Goal: Task Accomplishment & Management: Use online tool/utility

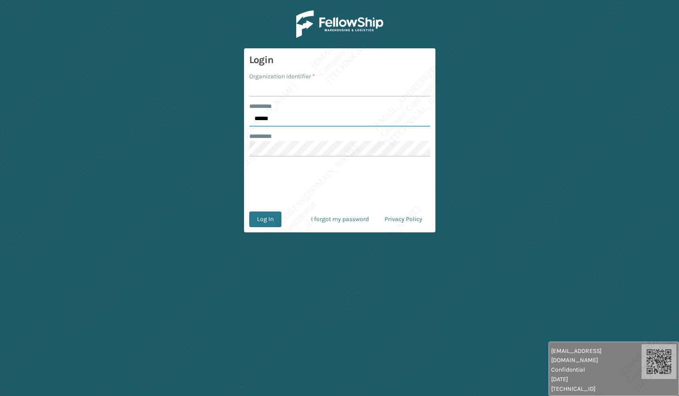
click at [283, 113] on input "******" at bounding box center [339, 119] width 181 height 16
type input "*****"
click at [285, 88] on input "Organization Identifier *" at bounding box center [339, 89] width 181 height 16
type input "[PERSON_NAME]"
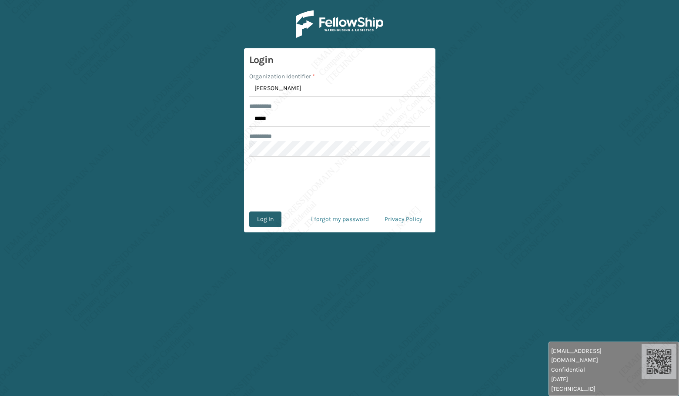
click at [268, 218] on button "Log In" at bounding box center [265, 219] width 32 height 16
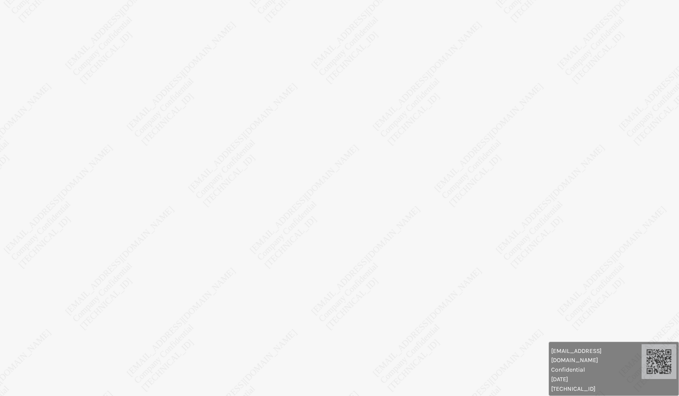
click at [504, 236] on body "raven.urot@valoroo.com Confidential 8/20/2025 136.158.32.112 raven.urot@valoroo…" at bounding box center [339, 198] width 679 height 396
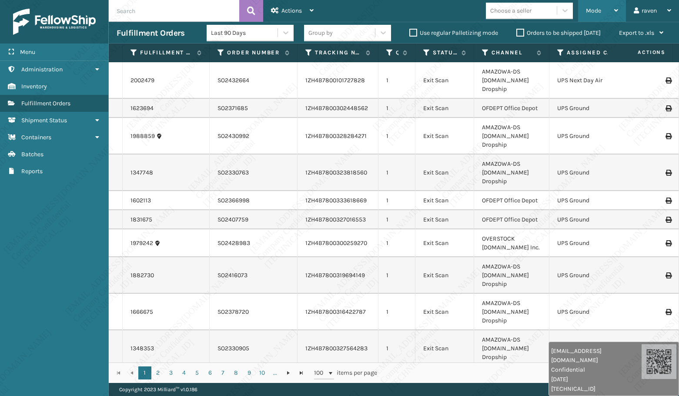
click at [600, 14] on div "Mode" at bounding box center [602, 11] width 32 height 22
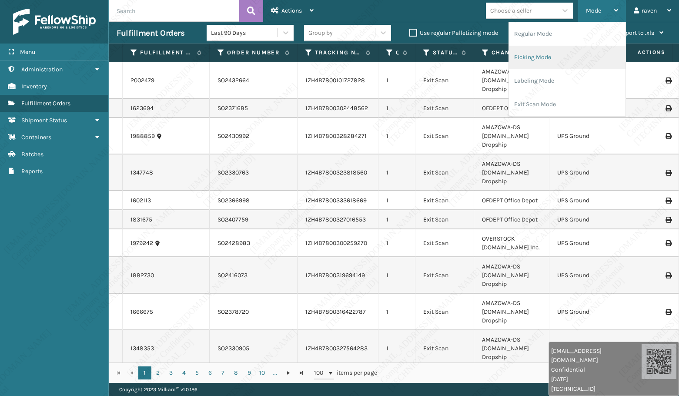
click at [566, 55] on li "Picking Mode" at bounding box center [567, 57] width 117 height 23
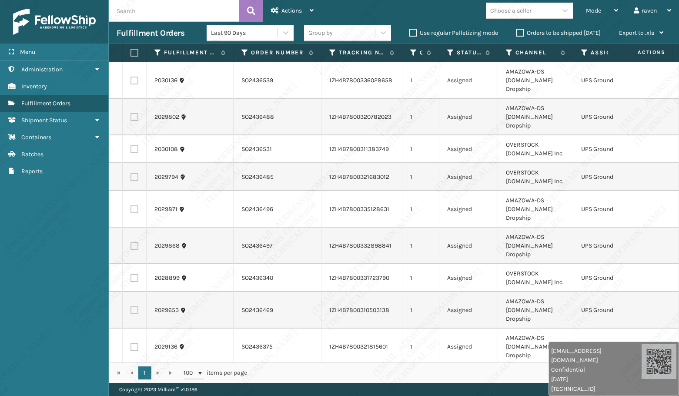
click at [585, 52] on icon at bounding box center [584, 53] width 7 height 8
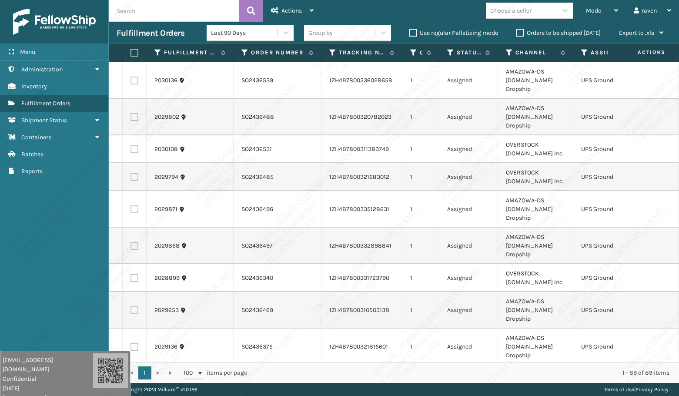
drag, startPoint x: 499, startPoint y: 382, endPoint x: 16, endPoint y: 392, distance: 482.6
click at [16, 392] on div "[EMAIL_ADDRESS][DOMAIN_NAME] Confidential [DATE] [TECHNICAL_ID]" at bounding box center [48, 378] width 91 height 47
click at [583, 50] on icon at bounding box center [584, 53] width 7 height 8
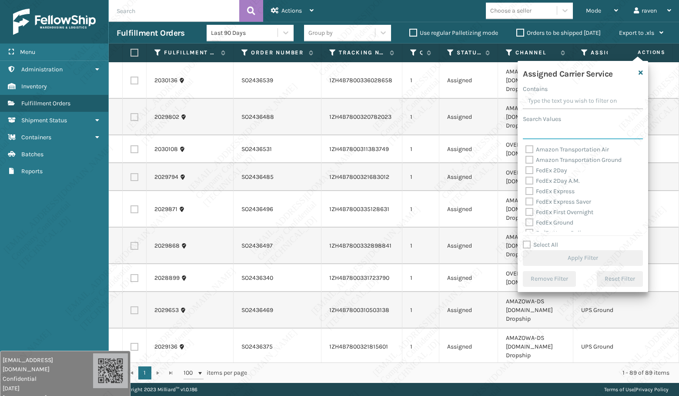
click at [557, 133] on input "Search Values" at bounding box center [583, 132] width 120 height 16
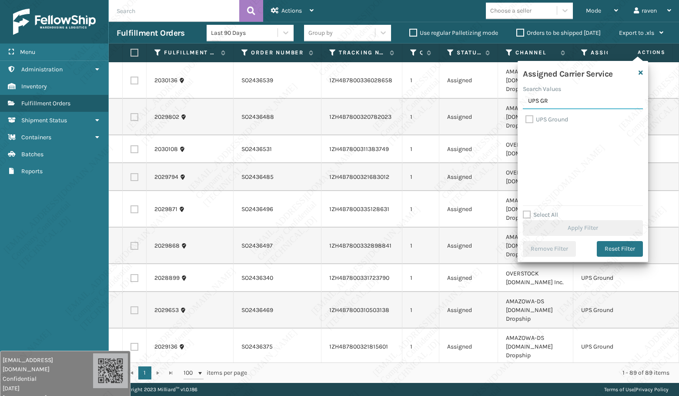
type input "UPS GR"
click at [552, 121] on label "UPS Ground" at bounding box center [547, 119] width 43 height 7
click at [526, 120] on input "UPS Ground" at bounding box center [526, 117] width 0 height 6
checkbox input "true"
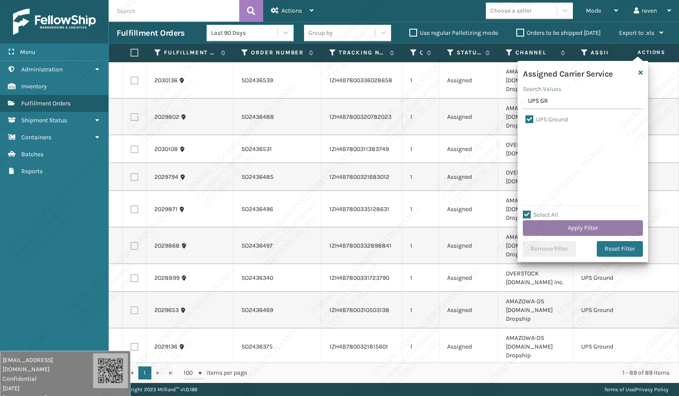
click at [593, 226] on button "Apply Filter" at bounding box center [583, 228] width 120 height 16
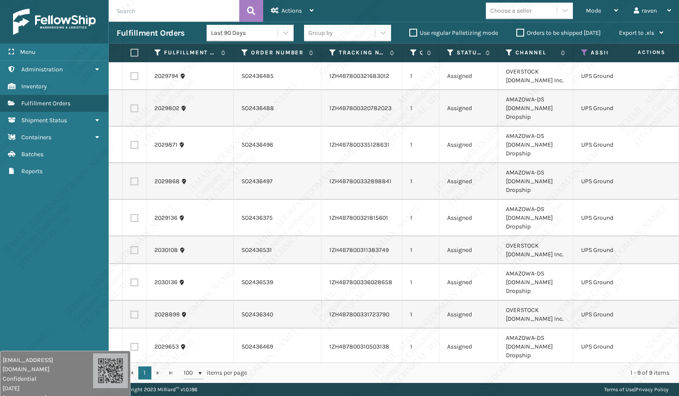
click at [135, 53] on label at bounding box center [133, 53] width 5 height 8
click at [131, 53] on input "checkbox" at bounding box center [131, 53] width 0 height 6
checkbox input "true"
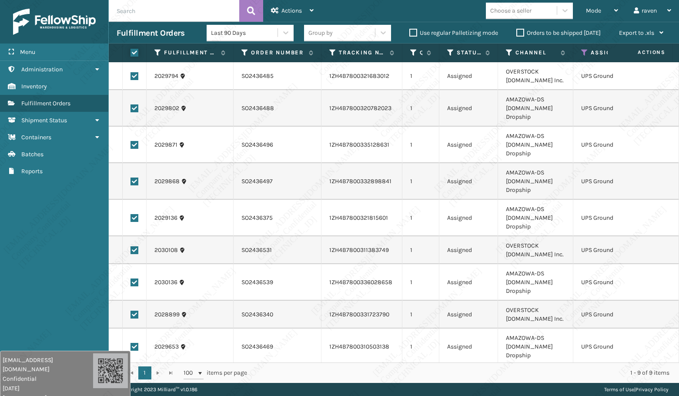
checkbox input "true"
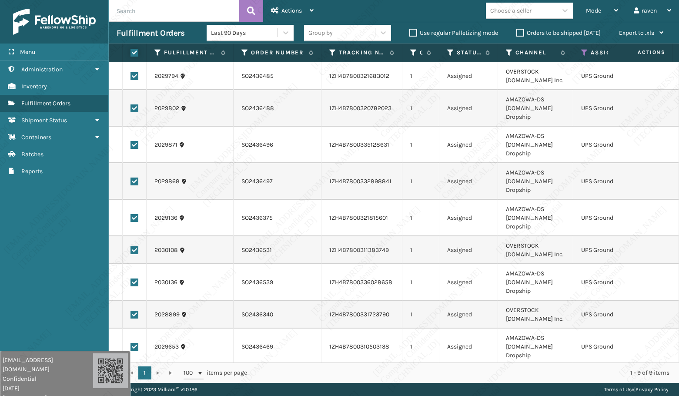
checkbox input "true"
click at [285, 9] on span "Actions" at bounding box center [292, 10] width 20 height 7
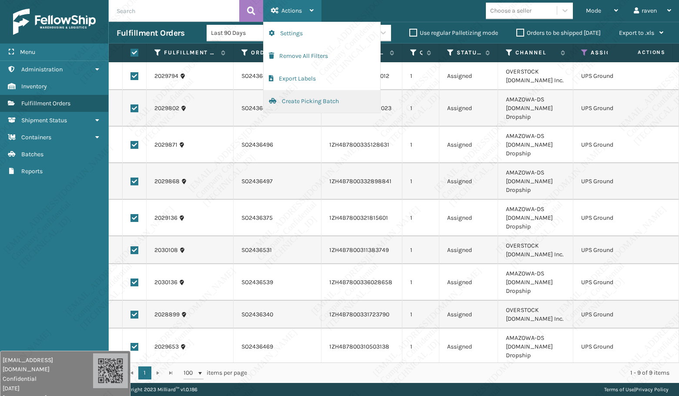
click at [287, 101] on button "Create Picking Batch" at bounding box center [322, 101] width 117 height 23
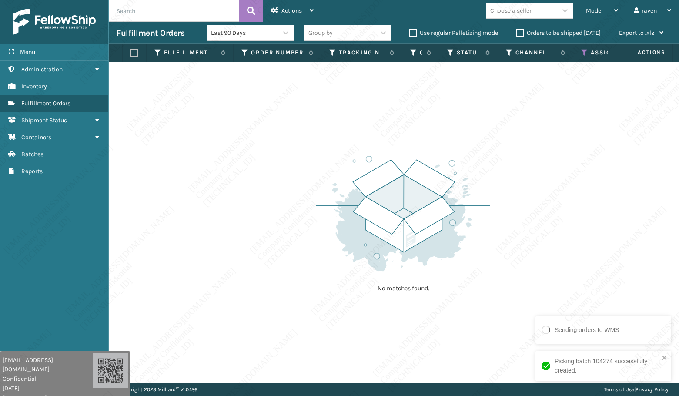
click at [581, 50] on icon at bounding box center [584, 53] width 7 height 8
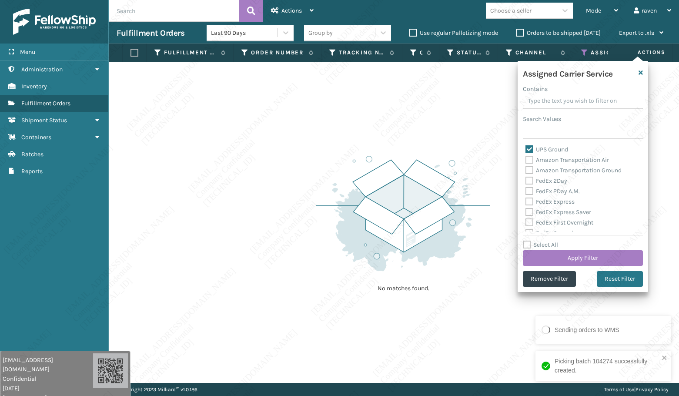
click at [540, 146] on label "UPS Ground" at bounding box center [547, 149] width 43 height 7
click at [526, 146] on input "UPS Ground" at bounding box center [526, 147] width 0 height 6
checkbox input "false"
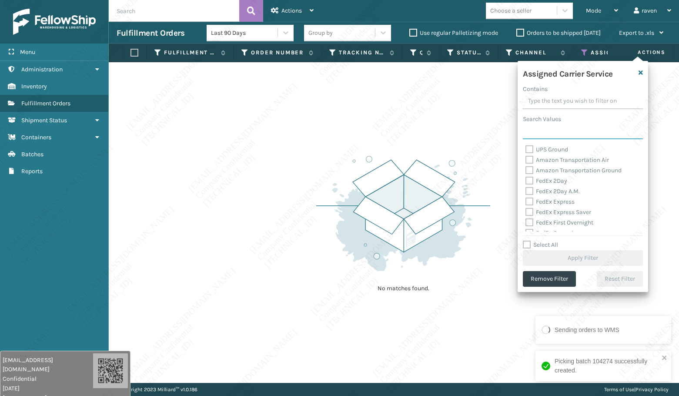
click at [551, 130] on input "Search Values" at bounding box center [583, 132] width 120 height 16
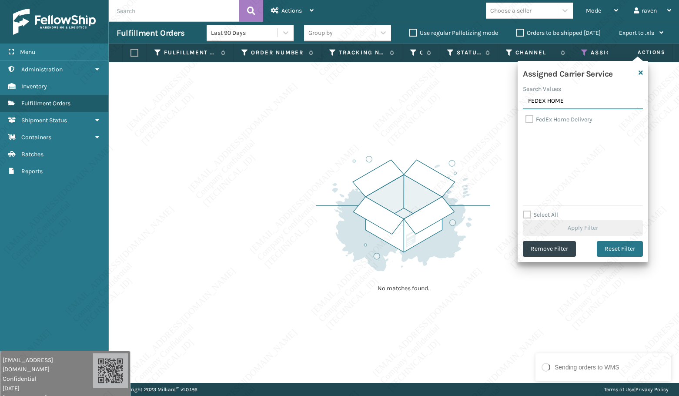
type input "FEDEX HOME"
click at [560, 117] on label "FedEx Home Delivery" at bounding box center [559, 119] width 67 height 7
click at [526, 117] on input "FedEx Home Delivery" at bounding box center [526, 117] width 0 height 6
checkbox input "true"
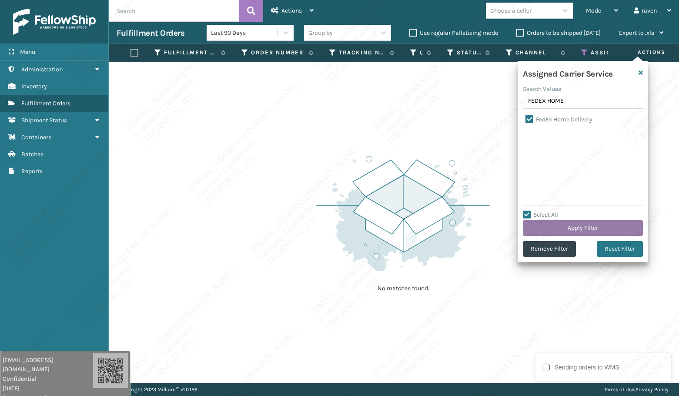
click at [587, 229] on button "Apply Filter" at bounding box center [583, 228] width 120 height 16
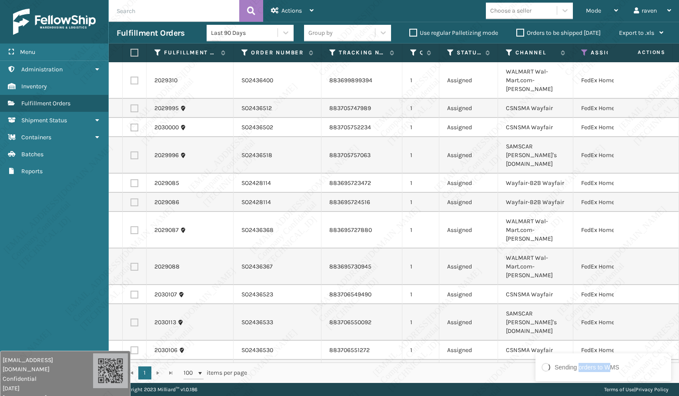
drag, startPoint x: 610, startPoint y: 369, endPoint x: 579, endPoint y: 367, distance: 30.5
click at [579, 367] on div "Sending orders to WMS" at bounding box center [587, 367] width 65 height 9
click at [504, 367] on div "1 1 100 items per page 1 - 41 of 41 items" at bounding box center [394, 372] width 570 height 20
click at [662, 357] on icon "close" at bounding box center [665, 357] width 6 height 7
click at [132, 51] on label at bounding box center [133, 53] width 5 height 8
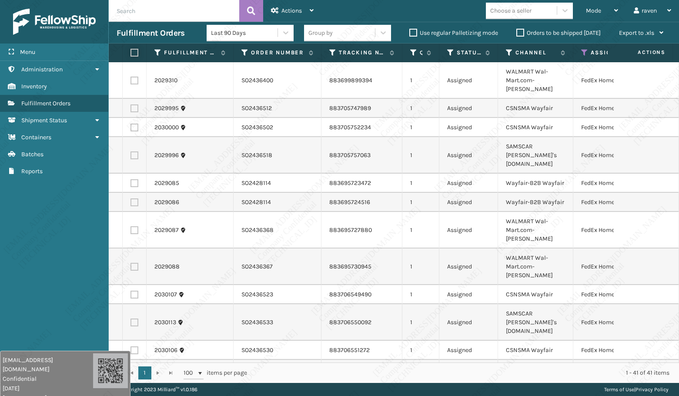
click at [131, 51] on input "checkbox" at bounding box center [131, 53] width 0 height 6
checkbox input "true"
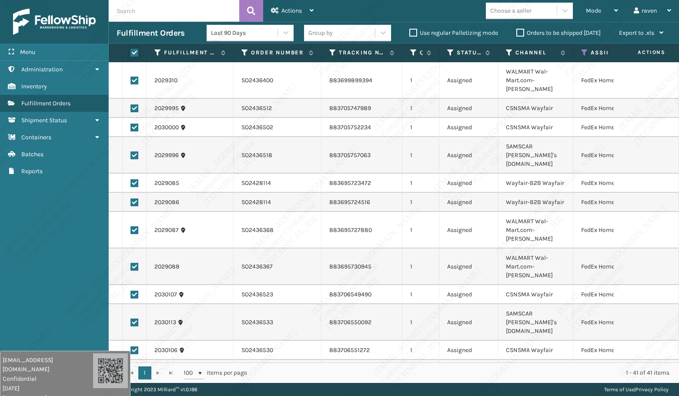
checkbox input "true"
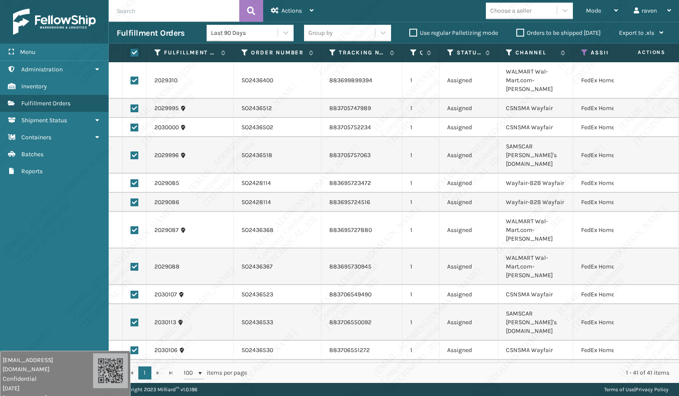
checkbox input "true"
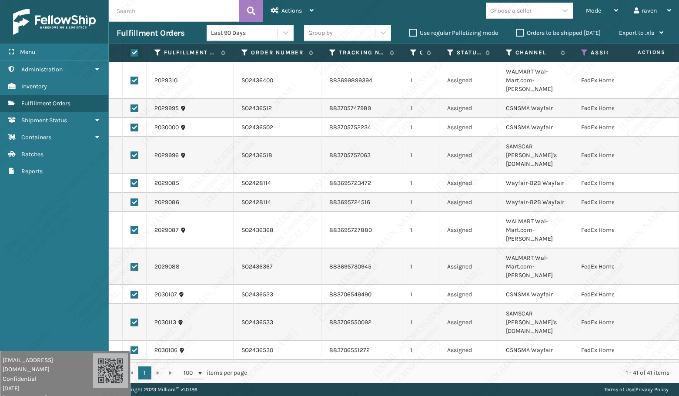
checkbox input "true"
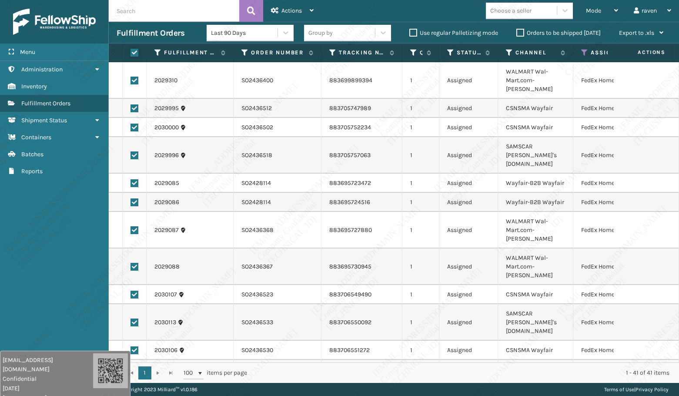
checkbox input "true"
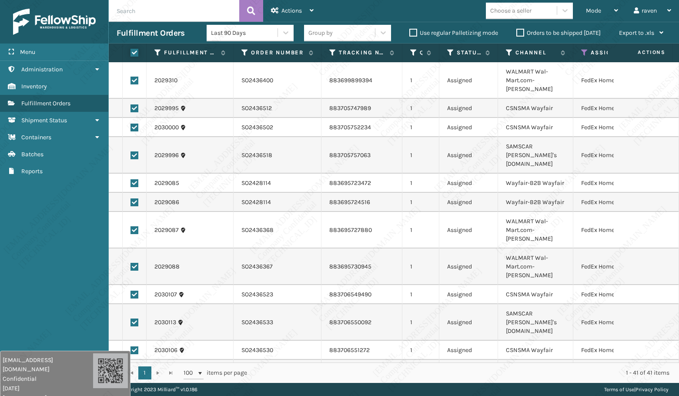
checkbox input "true"
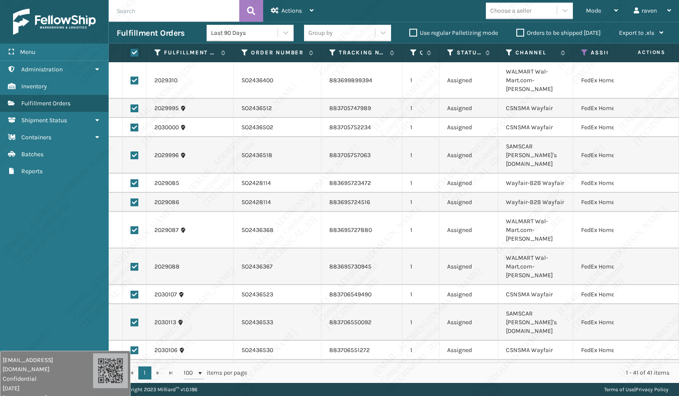
checkbox input "true"
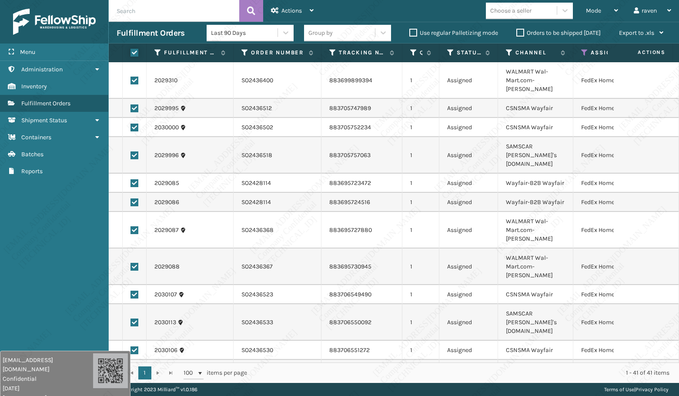
checkbox input "true"
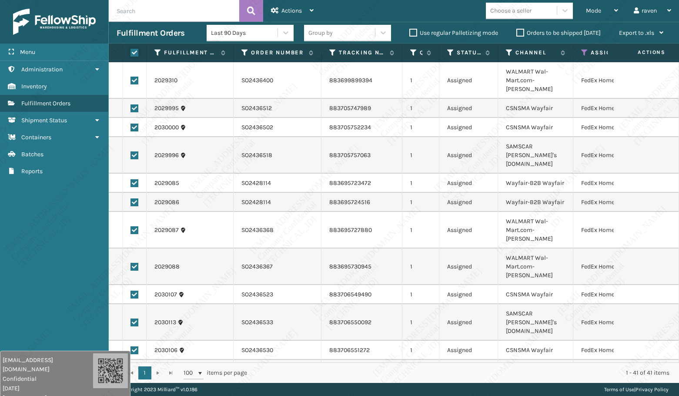
checkbox input "true"
click at [276, 13] on div "Actions" at bounding box center [292, 11] width 43 height 22
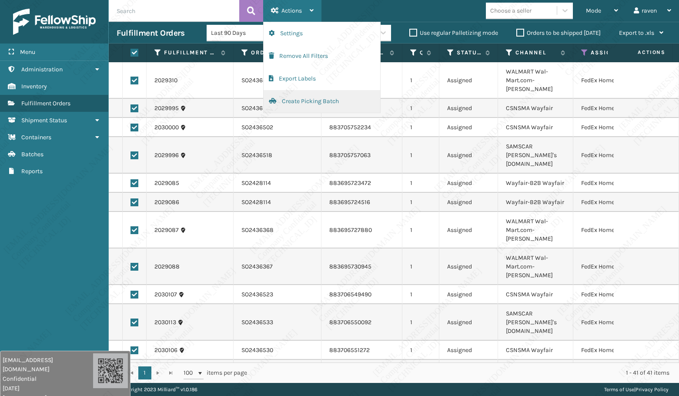
click at [292, 98] on button "Create Picking Batch" at bounding box center [322, 101] width 117 height 23
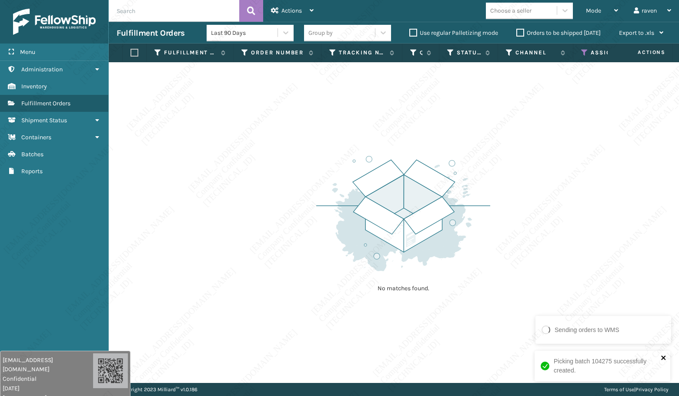
click at [667, 356] on icon "close" at bounding box center [664, 357] width 6 height 7
click at [582, 53] on icon at bounding box center [584, 53] width 7 height 8
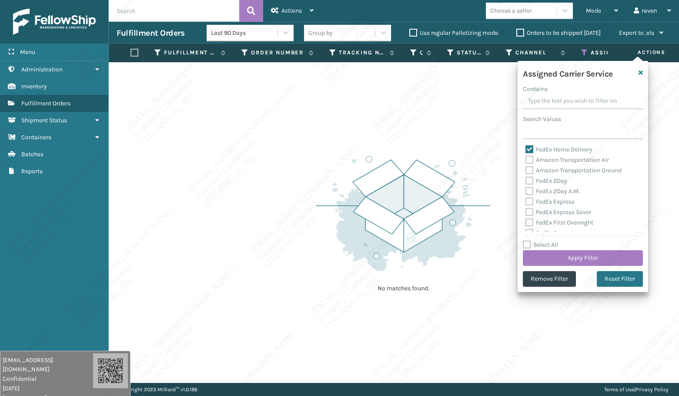
click at [538, 146] on label "FedEx Home Delivery" at bounding box center [559, 149] width 67 height 7
click at [526, 146] on input "FedEx Home Delivery" at bounding box center [526, 147] width 0 height 6
checkbox input "false"
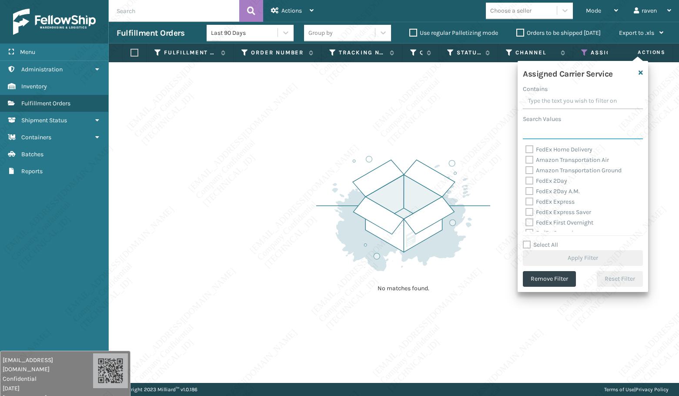
click at [540, 125] on input "Search Values" at bounding box center [583, 132] width 120 height 16
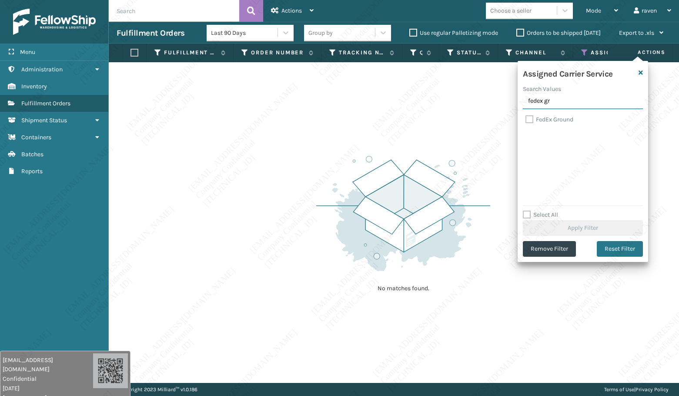
type input "fedex gr"
click at [554, 121] on label "FedEx Ground" at bounding box center [550, 119] width 48 height 7
click at [526, 120] on input "FedEx Ground" at bounding box center [526, 117] width 0 height 6
checkbox input "true"
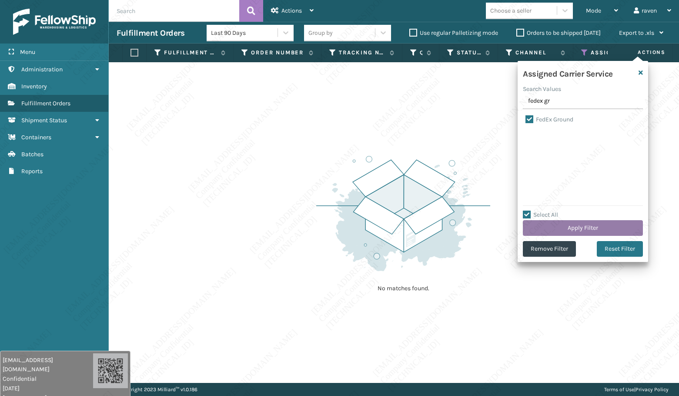
click at [576, 224] on button "Apply Filter" at bounding box center [583, 228] width 120 height 16
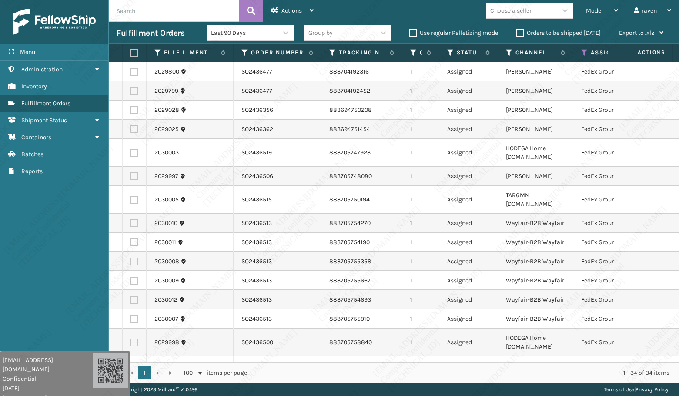
click at [136, 54] on label at bounding box center [133, 53] width 5 height 8
click at [131, 54] on input "checkbox" at bounding box center [131, 53] width 0 height 6
checkbox input "true"
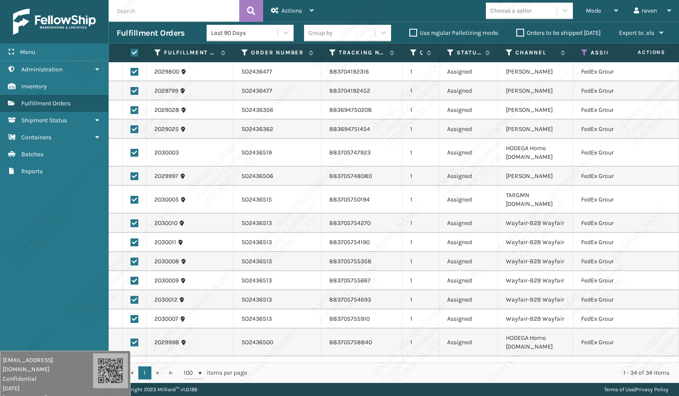
checkbox input "true"
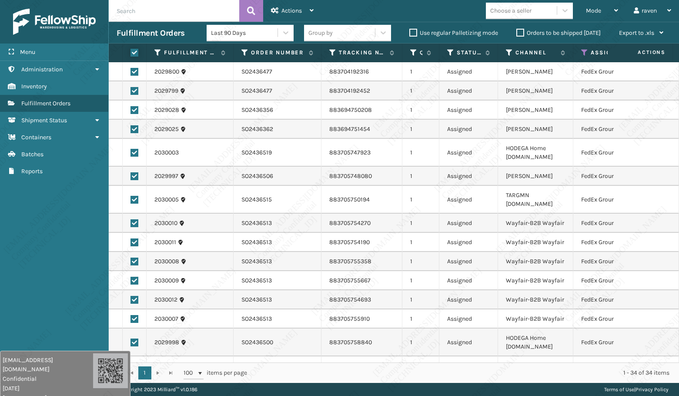
checkbox input "true"
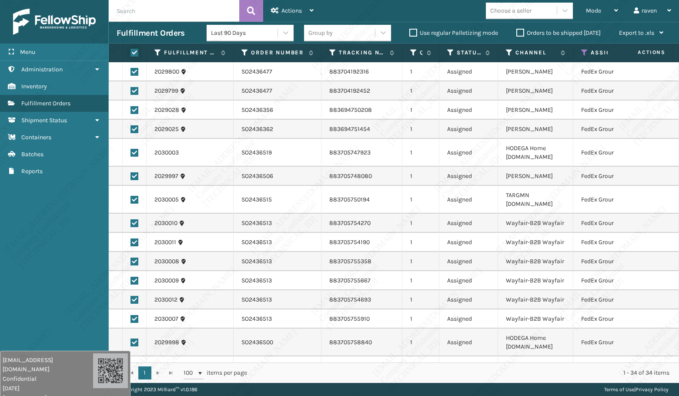
checkbox input "true"
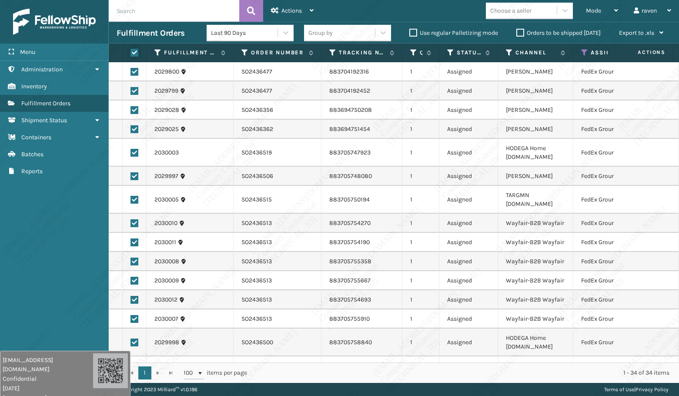
checkbox input "true"
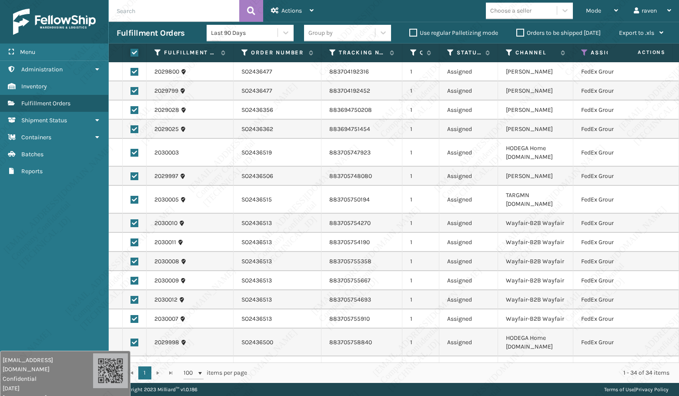
checkbox input "true"
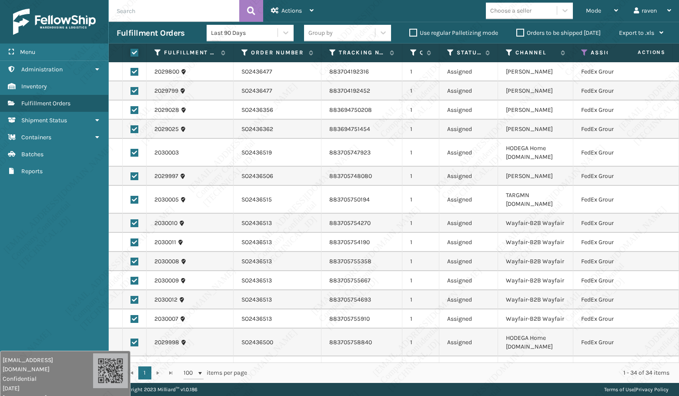
checkbox input "true"
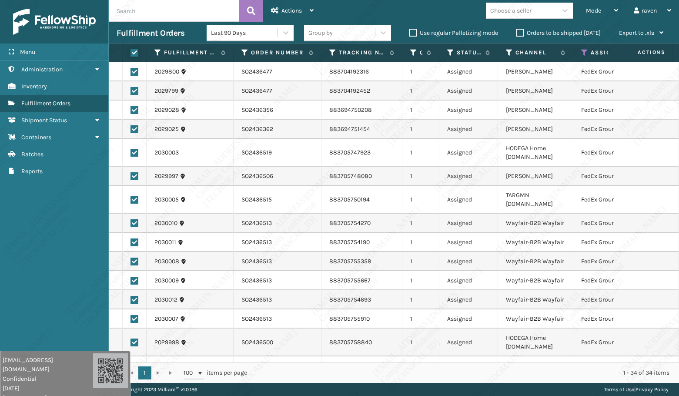
checkbox input "true"
click at [315, 8] on div "Actions Settings Remove All Filters Export Labels Create Picking Batch" at bounding box center [292, 11] width 58 height 22
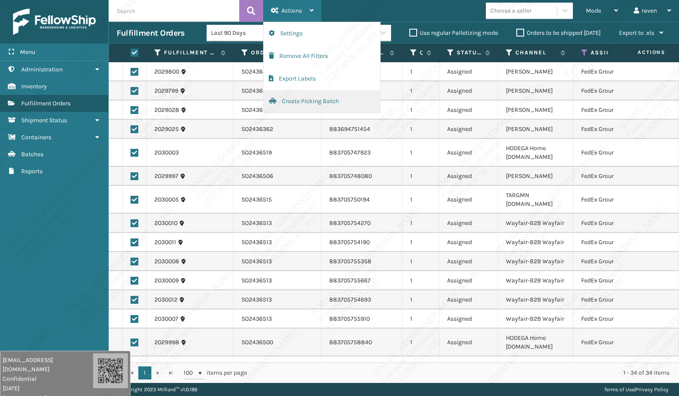
click at [295, 96] on button "Create Picking Batch" at bounding box center [322, 101] width 117 height 23
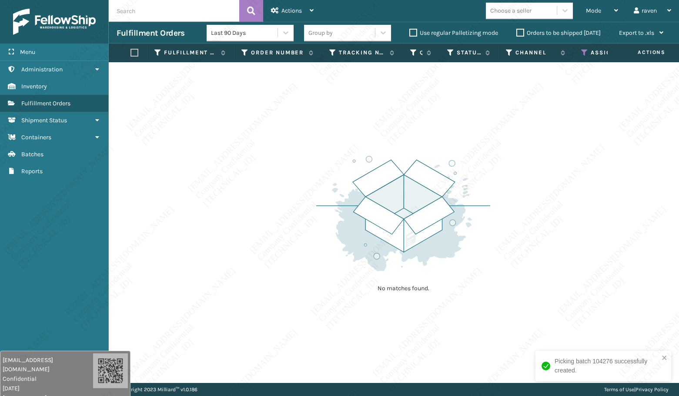
click at [587, 52] on icon at bounding box center [584, 53] width 7 height 8
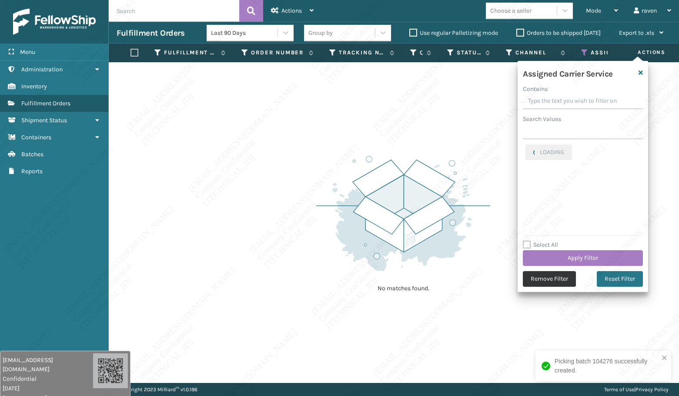
click at [540, 275] on button "Remove Filter" at bounding box center [549, 279] width 53 height 16
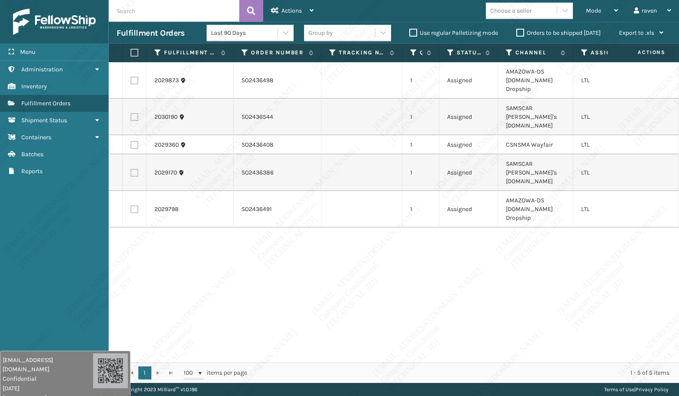
click at [604, 247] on div "2029873 SO2436498 1 Assigned AMAZOWA-DS [DOMAIN_NAME] Dropship LTL 2030190 SO24…" at bounding box center [394, 212] width 570 height 300
click at [505, 50] on th "Channel" at bounding box center [535, 53] width 75 height 19
click at [507, 52] on icon at bounding box center [509, 53] width 7 height 8
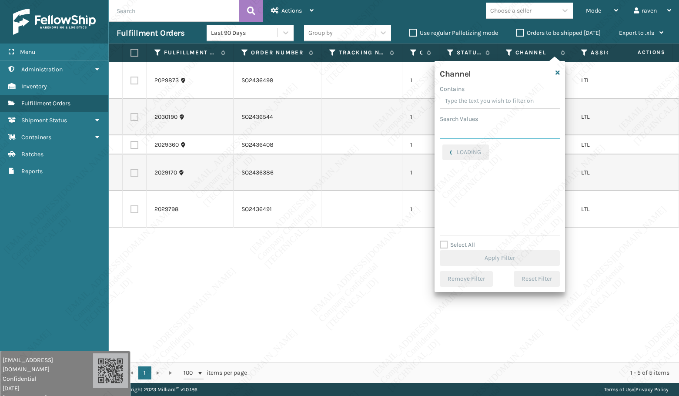
click at [488, 130] on input "Search Values" at bounding box center [500, 132] width 120 height 16
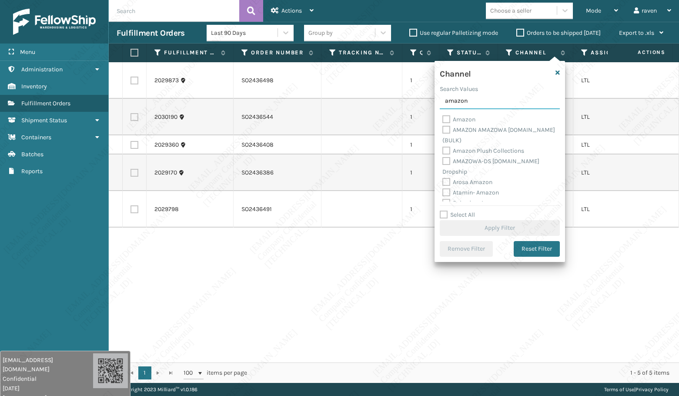
type input "amazon"
click at [471, 163] on label "AMAZOWA-DS [DOMAIN_NAME] Dropship" at bounding box center [491, 167] width 97 height 18
click at [443, 162] on input "AMAZOWA-DS [DOMAIN_NAME] Dropship" at bounding box center [443, 159] width 0 height 6
checkbox input "true"
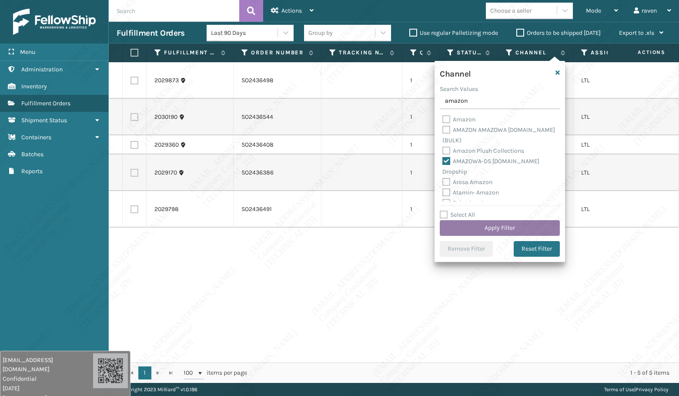
click at [512, 225] on button "Apply Filter" at bounding box center [500, 228] width 120 height 16
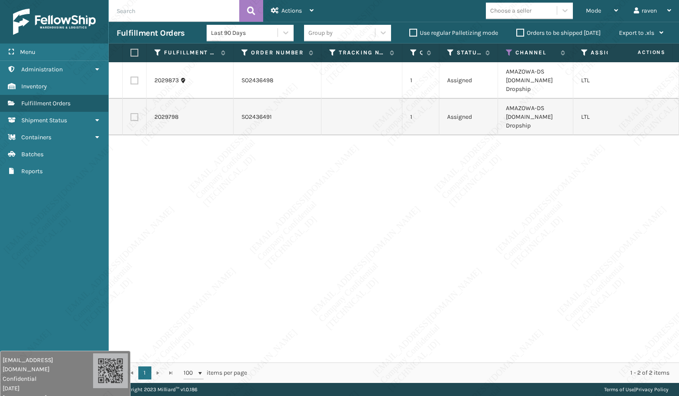
click at [59, 180] on div "Menu Reports Administration Reports Inventory Reports Fulfillment Orders Report…" at bounding box center [54, 198] width 109 height 396
drag, startPoint x: 204, startPoint y: 181, endPoint x: 198, endPoint y: 154, distance: 27.3
click at [203, 179] on div "2029873 SO2436498 1 Assigned AMAZOWA-DS [DOMAIN_NAME] Dropship LTL 2029798 SO24…" at bounding box center [394, 212] width 570 height 300
click at [132, 51] on label at bounding box center [133, 53] width 5 height 8
click at [131, 51] on input "checkbox" at bounding box center [131, 53] width 0 height 6
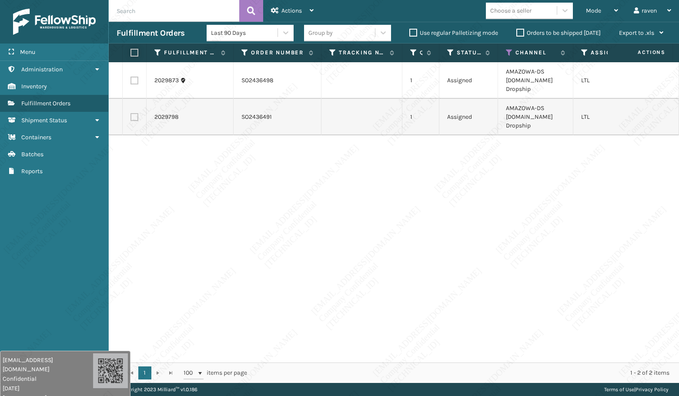
checkbox input "true"
click at [285, 10] on span "Actions" at bounding box center [292, 10] width 20 height 7
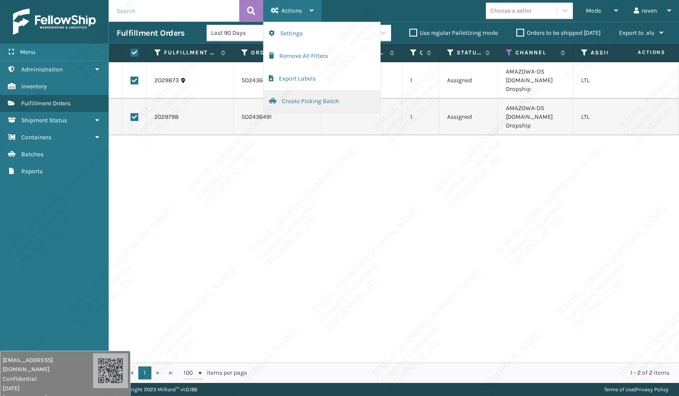
click at [295, 99] on button "Create Picking Batch" at bounding box center [322, 101] width 117 height 23
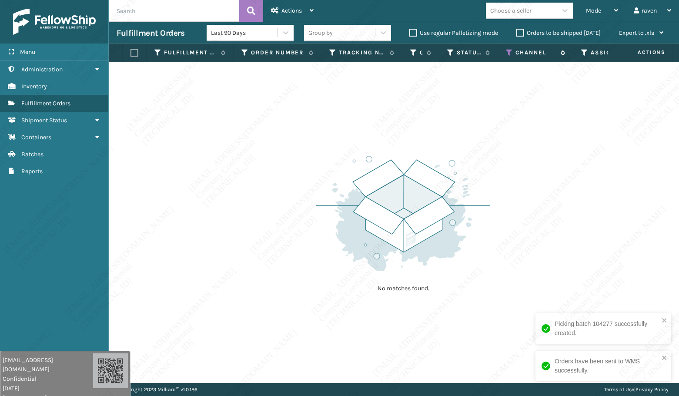
click at [507, 55] on icon at bounding box center [509, 53] width 7 height 8
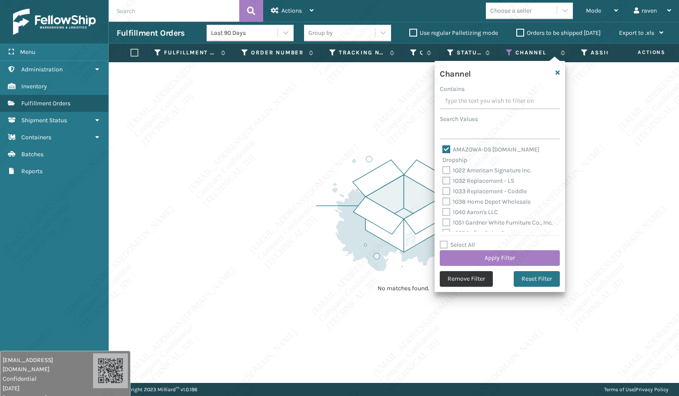
click at [463, 274] on button "Remove Filter" at bounding box center [466, 279] width 53 height 16
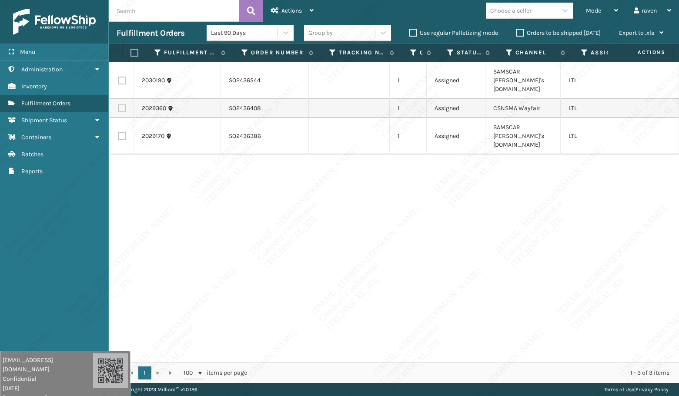
scroll to position [0, 33]
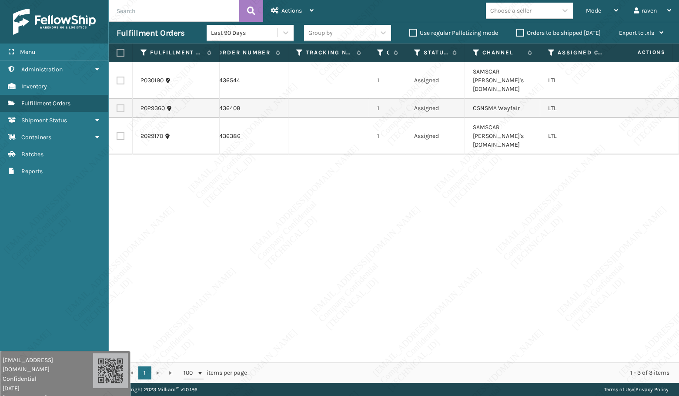
click at [122, 104] on label at bounding box center [121, 108] width 8 height 8
click at [117, 104] on input "checkbox" at bounding box center [117, 107] width 0 height 6
checkbox input "true"
click at [278, 3] on div "Actions" at bounding box center [292, 11] width 43 height 22
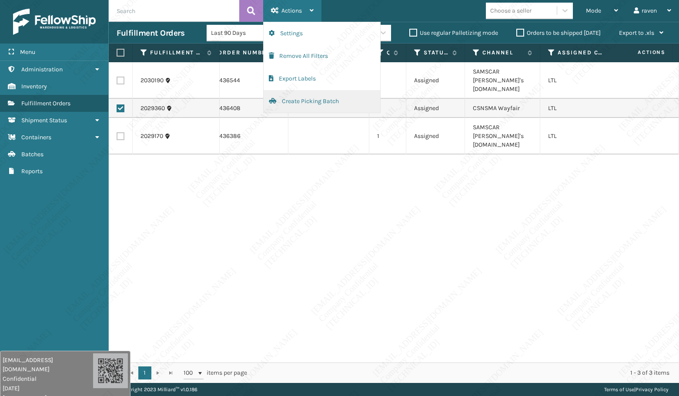
click at [309, 102] on button "Create Picking Batch" at bounding box center [322, 101] width 117 height 23
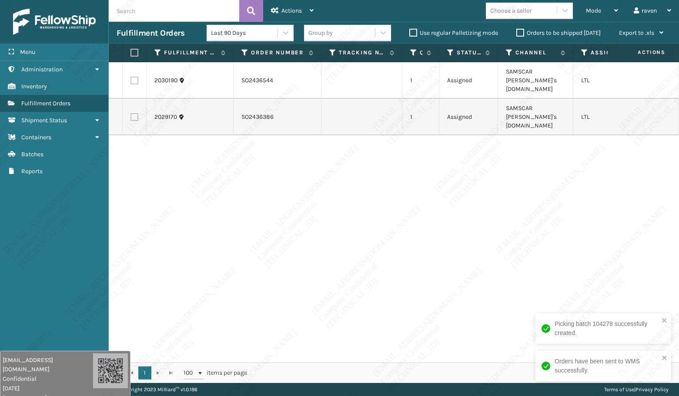
click at [474, 218] on div "2030190 SO2436544 1 Assigned SAMSCAR [PERSON_NAME]'s [DOMAIN_NAME] LTL 2029170 …" at bounding box center [394, 212] width 570 height 300
click at [135, 54] on label at bounding box center [133, 53] width 5 height 8
click at [131, 54] on input "checkbox" at bounding box center [131, 53] width 0 height 6
checkbox input "true"
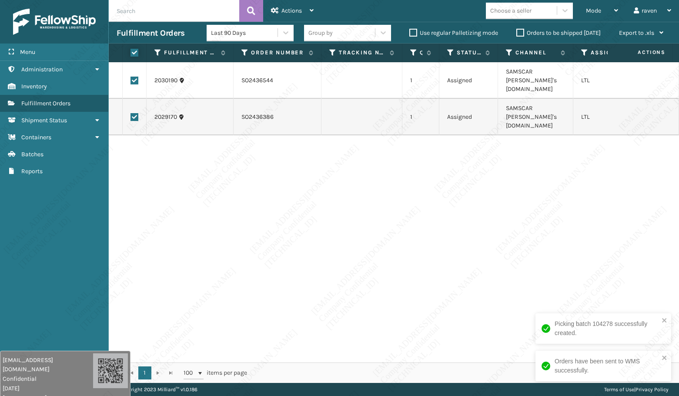
checkbox input "true"
click at [305, 3] on div "Actions" at bounding box center [292, 11] width 43 height 22
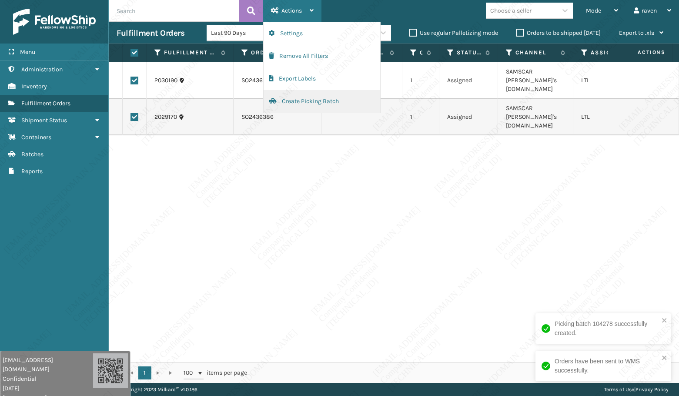
click at [305, 101] on button "Create Picking Batch" at bounding box center [322, 101] width 117 height 23
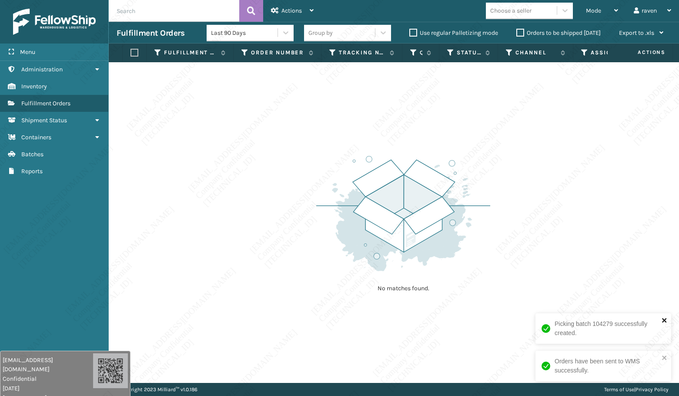
click at [663, 320] on icon "close" at bounding box center [665, 320] width 6 height 7
click at [661, 355] on div "Orders have been sent to WMS successfully." at bounding box center [600, 365] width 123 height 23
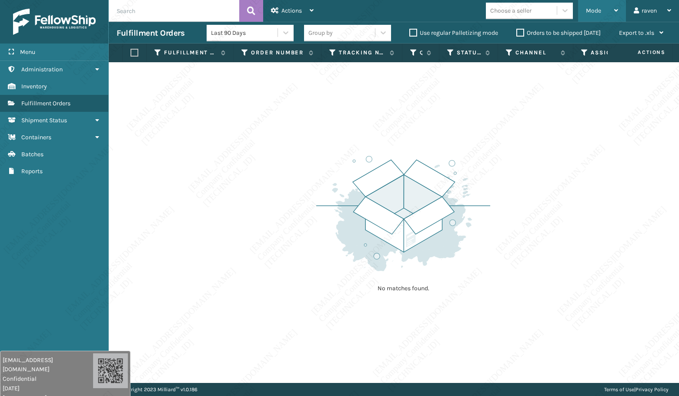
click at [615, 14] on div "Mode" at bounding box center [602, 11] width 32 height 22
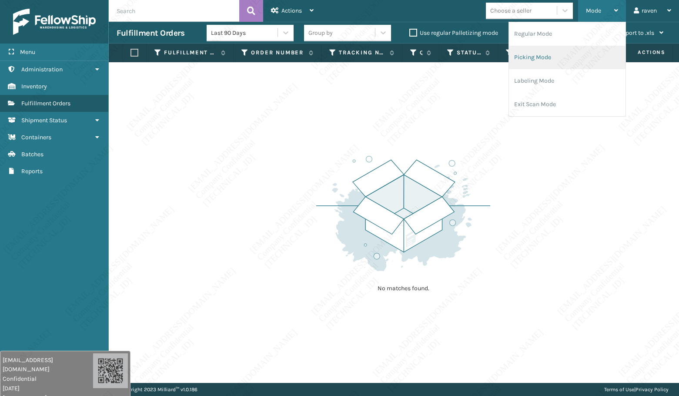
click at [561, 54] on li "Picking Mode" at bounding box center [567, 57] width 117 height 23
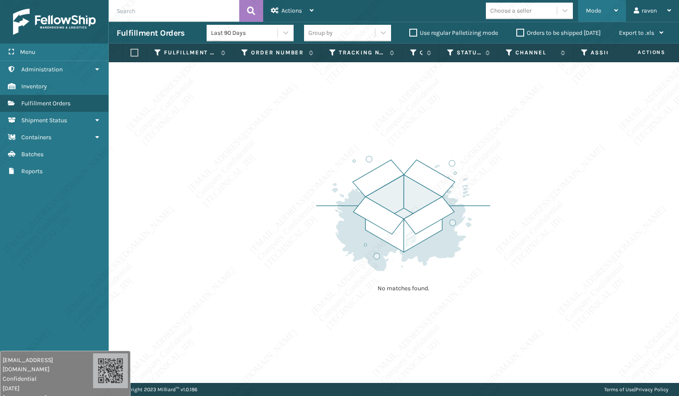
click at [609, 14] on div "Mode" at bounding box center [602, 11] width 32 height 22
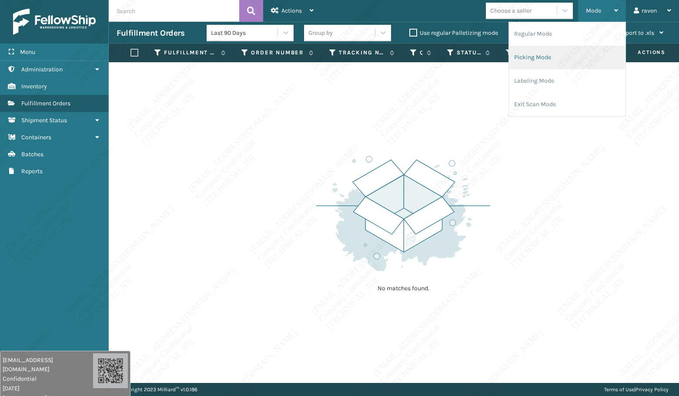
click at [563, 64] on li "Picking Mode" at bounding box center [567, 57] width 117 height 23
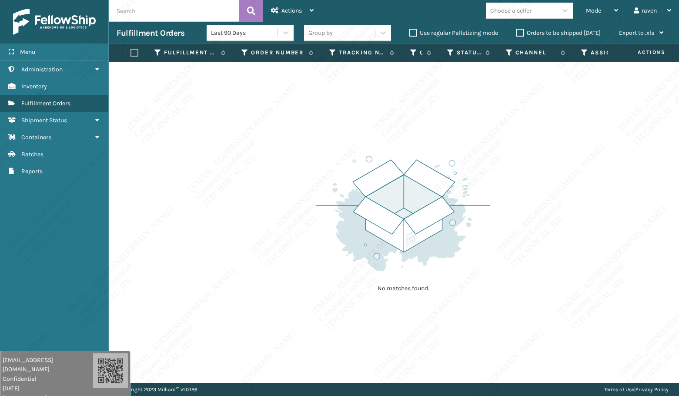
click at [506, 172] on div "No matches found." at bounding box center [394, 222] width 570 height 321
click at [517, 353] on div "No matches found." at bounding box center [394, 222] width 570 height 321
drag, startPoint x: 603, startPoint y: 304, endPoint x: 608, endPoint y: 297, distance: 9.3
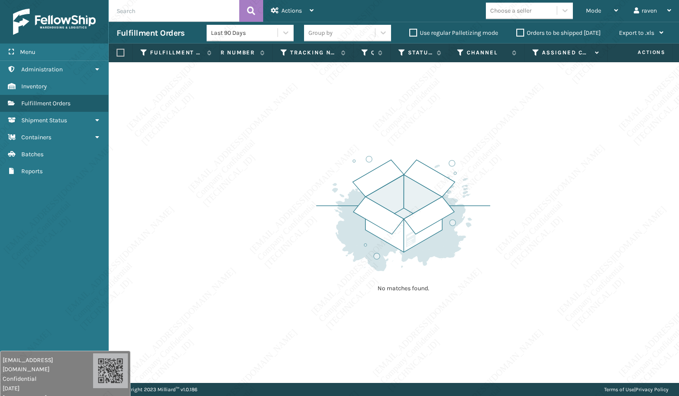
click at [623, 245] on div "No matches found." at bounding box center [394, 222] width 570 height 321
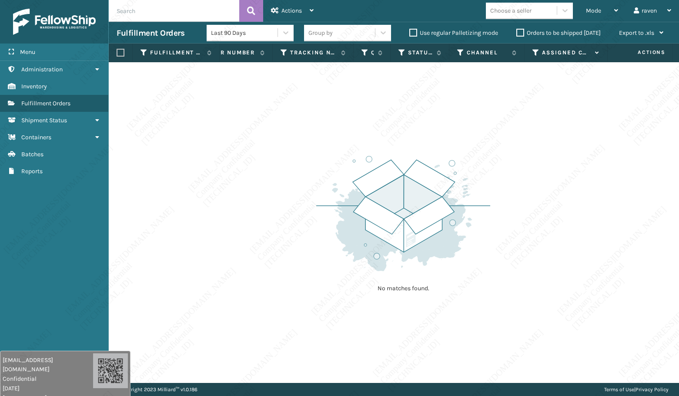
click at [623, 245] on div "No matches found." at bounding box center [394, 222] width 570 height 321
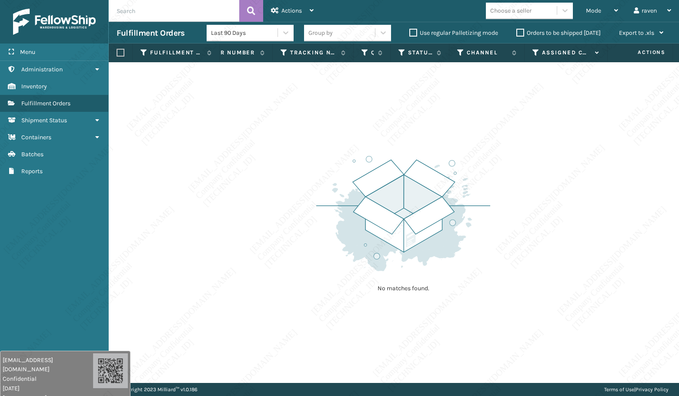
click at [623, 245] on div "No matches found." at bounding box center [394, 222] width 570 height 321
click at [627, 305] on div "No matches found." at bounding box center [394, 222] width 570 height 321
click at [627, 302] on div "No matches found." at bounding box center [394, 222] width 570 height 321
click at [627, 303] on div "No matches found." at bounding box center [394, 222] width 570 height 321
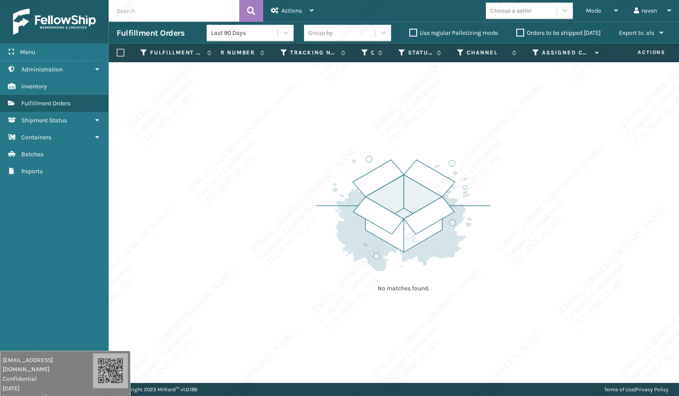
click at [627, 302] on div "No matches found." at bounding box center [394, 222] width 570 height 321
click at [627, 303] on div "No matches found." at bounding box center [394, 222] width 570 height 321
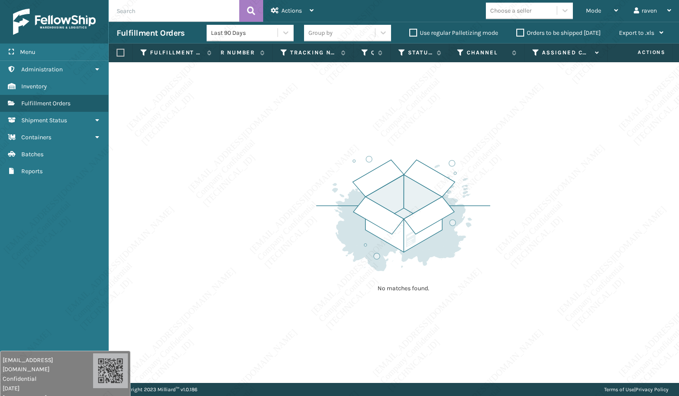
click at [627, 303] on div "No matches found." at bounding box center [394, 222] width 570 height 321
click at [628, 303] on div "No matches found." at bounding box center [394, 222] width 570 height 321
click at [510, 237] on div "No matches found." at bounding box center [394, 222] width 570 height 321
click at [471, 330] on div "No matches found." at bounding box center [394, 222] width 570 height 321
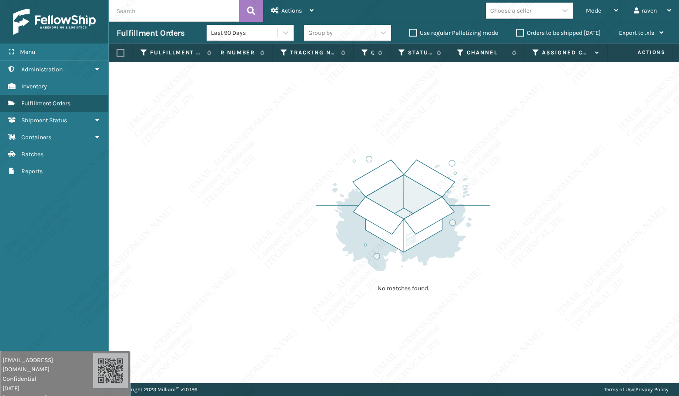
click at [474, 336] on div "No matches found." at bounding box center [394, 222] width 570 height 321
click at [473, 336] on div "No matches found." at bounding box center [394, 222] width 570 height 321
drag, startPoint x: 473, startPoint y: 336, endPoint x: 477, endPoint y: 365, distance: 29.8
click at [477, 365] on div "No matches found." at bounding box center [394, 222] width 570 height 321
click at [600, 93] on div "No matches found." at bounding box center [394, 222] width 570 height 321
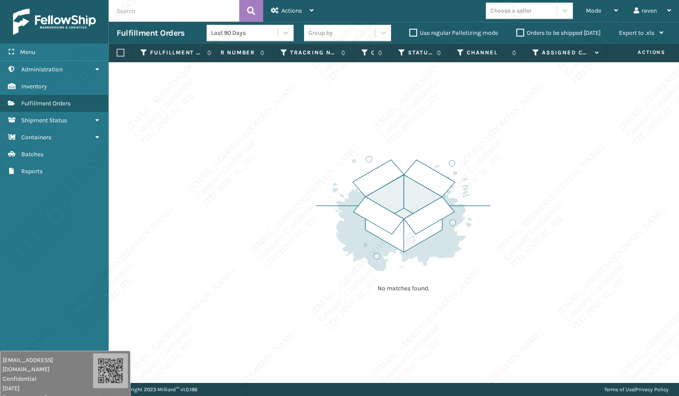
click at [600, 90] on div "No matches found." at bounding box center [394, 222] width 570 height 321
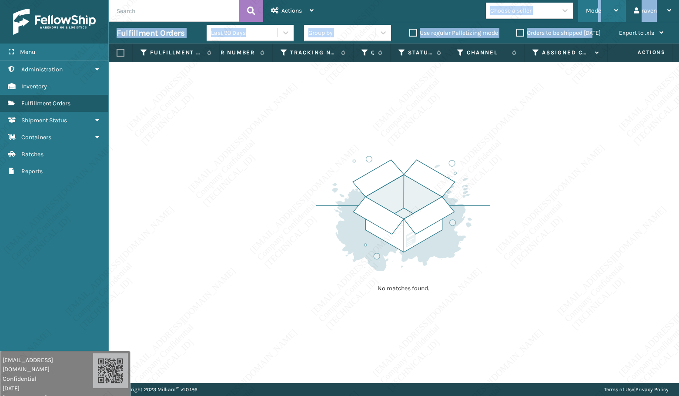
click at [598, 15] on div "Actions Settings Remove All Filters Export Labels Create Picking Batch Mode Reg…" at bounding box center [394, 191] width 570 height 383
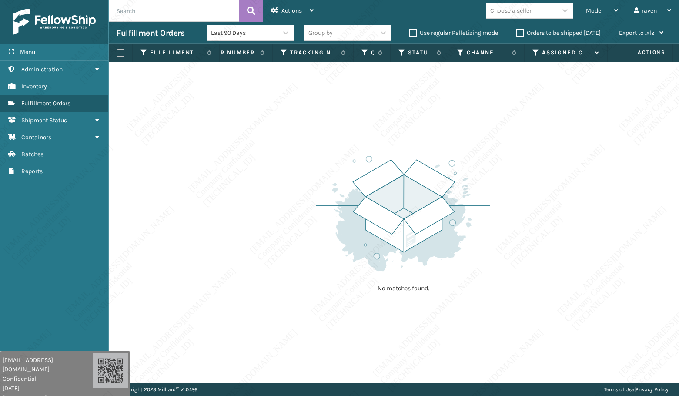
click at [536, 239] on div "No matches found." at bounding box center [394, 222] width 570 height 321
click at [599, 9] on span "Mode" at bounding box center [593, 10] width 15 height 7
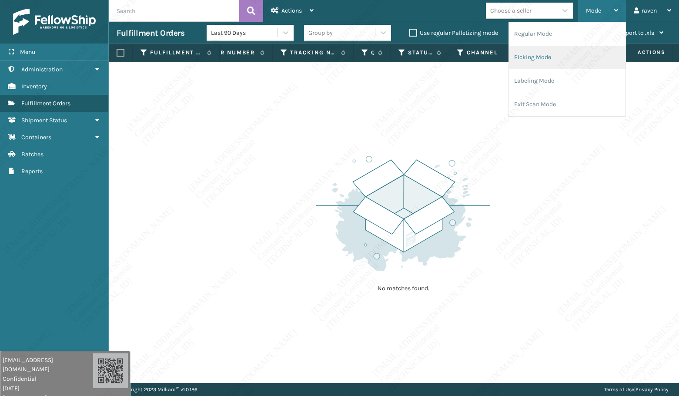
click at [549, 47] on li "Picking Mode" at bounding box center [567, 57] width 117 height 23
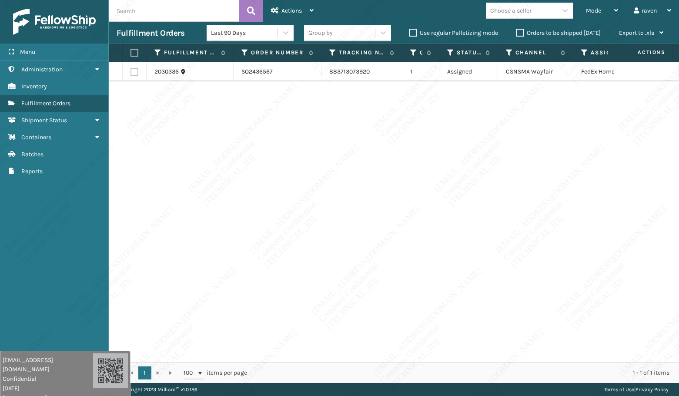
drag, startPoint x: 530, startPoint y: 167, endPoint x: 357, endPoint y: 90, distance: 189.7
click at [530, 167] on div "2030336 SO2436567 883713073920 1 Assigned CSNSMA Wayfair FedEx Home Delivery" at bounding box center [394, 212] width 570 height 300
click at [281, 112] on div "2030336 SO2436567 883713073920 1 Assigned CSNSMA Wayfair FedEx Home Delivery" at bounding box center [394, 212] width 570 height 300
click at [134, 53] on label at bounding box center [133, 53] width 5 height 8
click at [131, 53] on input "checkbox" at bounding box center [131, 53] width 0 height 6
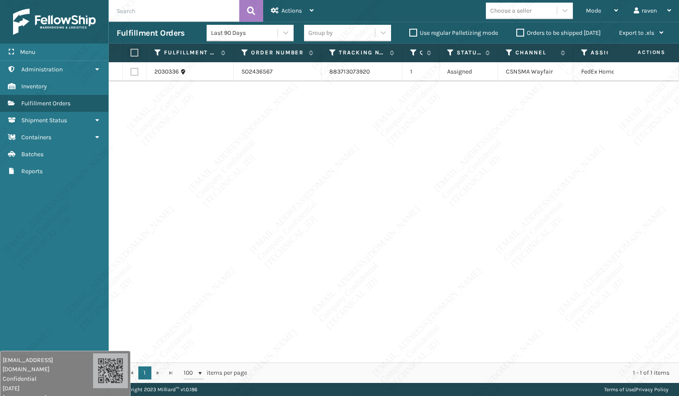
checkbox input "true"
click at [309, 4] on div "Actions" at bounding box center [292, 11] width 43 height 22
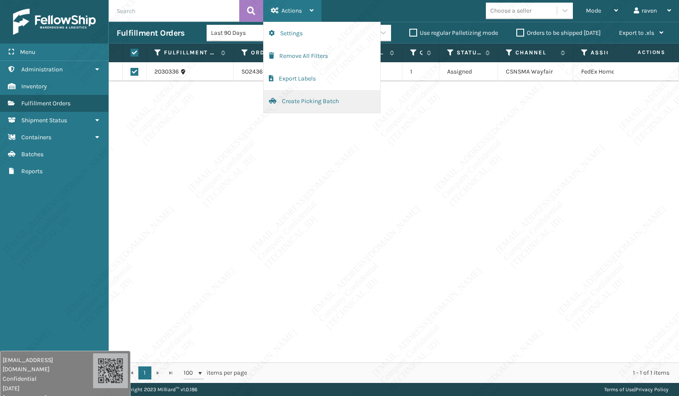
click at [296, 103] on button "Create Picking Batch" at bounding box center [322, 101] width 117 height 23
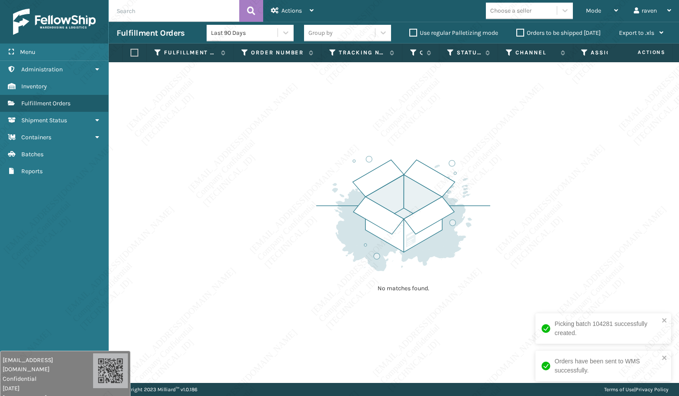
click at [448, 188] on img at bounding box center [403, 213] width 174 height 121
click at [579, 170] on div "No matches found." at bounding box center [394, 222] width 570 height 321
click at [537, 218] on div "No matches found." at bounding box center [394, 222] width 570 height 321
drag, startPoint x: 537, startPoint y: 218, endPoint x: 531, endPoint y: 226, distance: 9.6
click at [537, 218] on div "No matches found." at bounding box center [394, 222] width 570 height 321
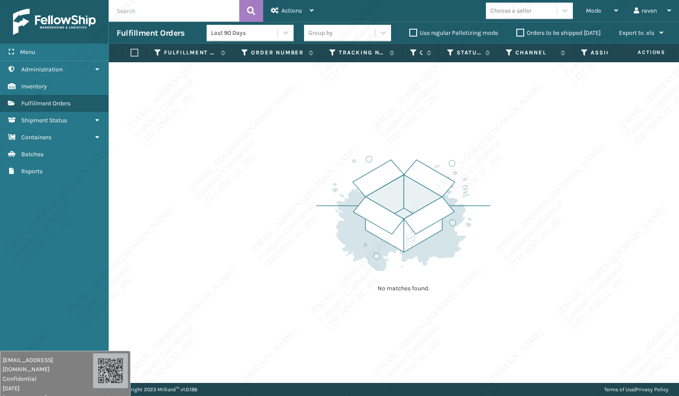
click at [531, 226] on div "No matches found." at bounding box center [394, 222] width 570 height 321
click at [529, 228] on div "No matches found." at bounding box center [394, 222] width 570 height 321
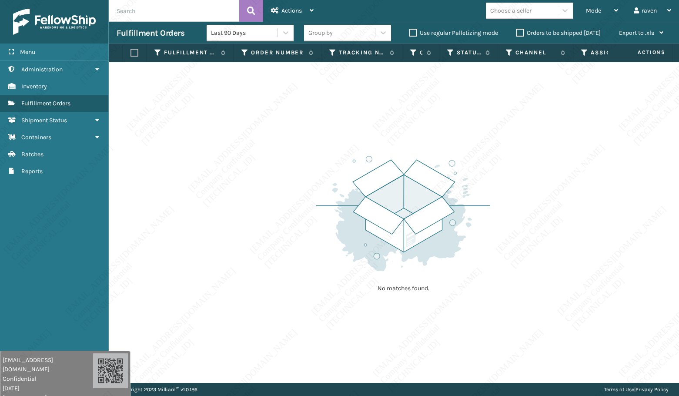
click at [529, 228] on div "No matches found." at bounding box center [394, 222] width 570 height 321
click at [546, 231] on div "No matches found." at bounding box center [394, 222] width 570 height 321
click at [598, 202] on div "No matches found." at bounding box center [394, 222] width 570 height 321
click at [593, 158] on div "No matches found." at bounding box center [394, 222] width 570 height 321
click at [607, 10] on div "Mode" at bounding box center [602, 11] width 32 height 22
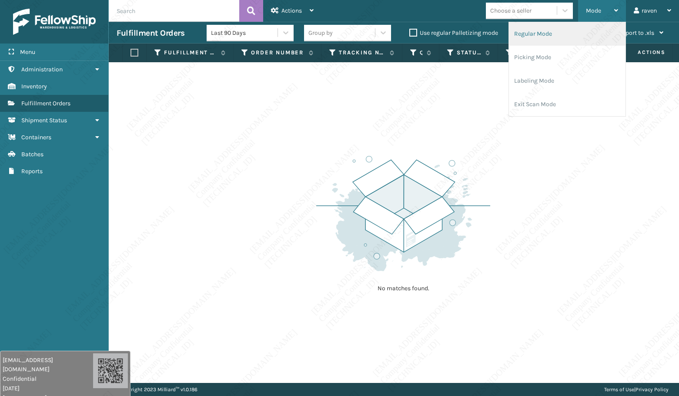
click at [574, 43] on li "Regular Mode" at bounding box center [567, 33] width 117 height 23
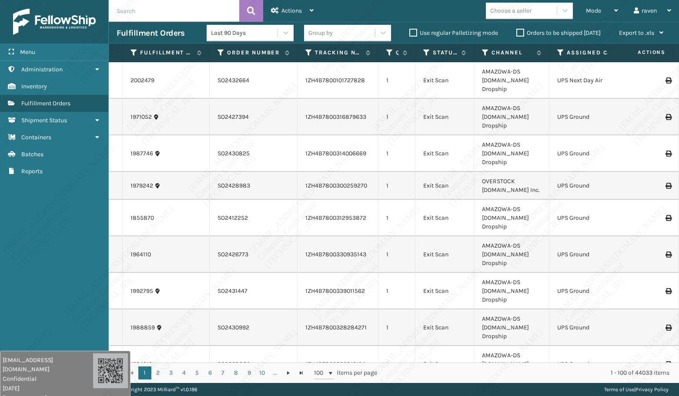
click at [172, 16] on input "text" at bounding box center [174, 11] width 131 height 22
paste input "SO2435149"
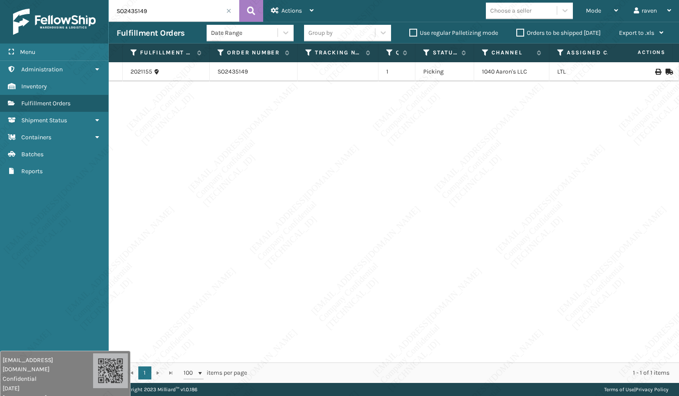
click at [173, 7] on input "SO2435149" at bounding box center [174, 11] width 131 height 22
paste input "359236"
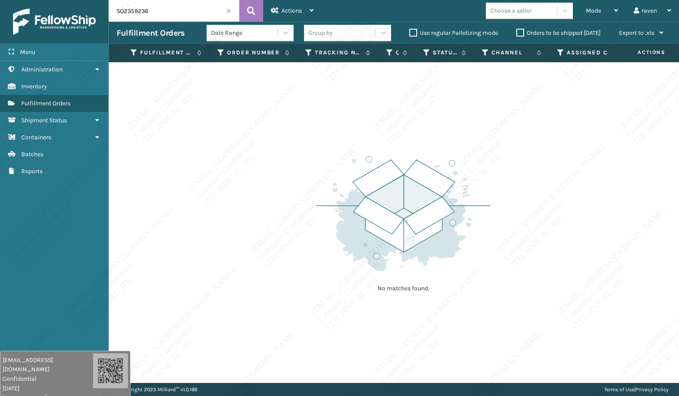
click at [288, 163] on div "No matches found." at bounding box center [394, 222] width 570 height 321
drag, startPoint x: 50, startPoint y: 229, endPoint x: 64, endPoint y: 181, distance: 50.3
click at [50, 224] on div "Menu Reports Administration Reports Inventory Reports Fulfillment Orders Report…" at bounding box center [54, 198] width 109 height 396
click at [132, 10] on input "SO2359236" at bounding box center [174, 11] width 131 height 22
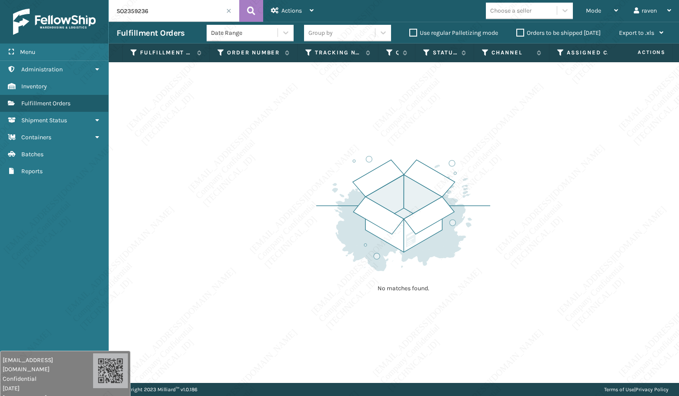
drag, startPoint x: 435, startPoint y: 331, endPoint x: 340, endPoint y: 205, distance: 157.8
click at [435, 330] on div "No matches found." at bounding box center [394, 222] width 570 height 321
click at [170, 5] on input "SO2359236" at bounding box center [174, 11] width 131 height 22
paste input "436514"
type input "SO2436514"
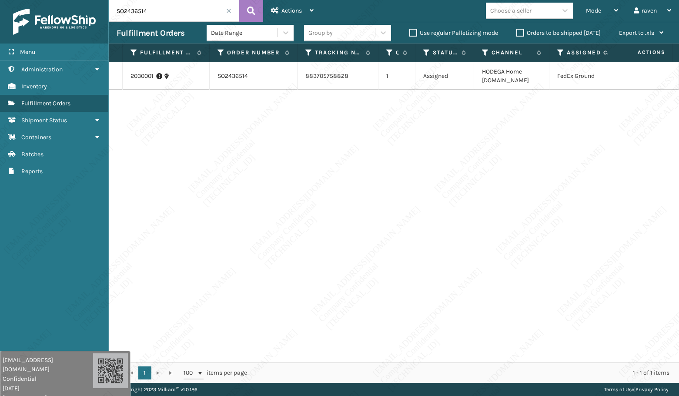
click at [229, 10] on span at bounding box center [228, 10] width 5 height 5
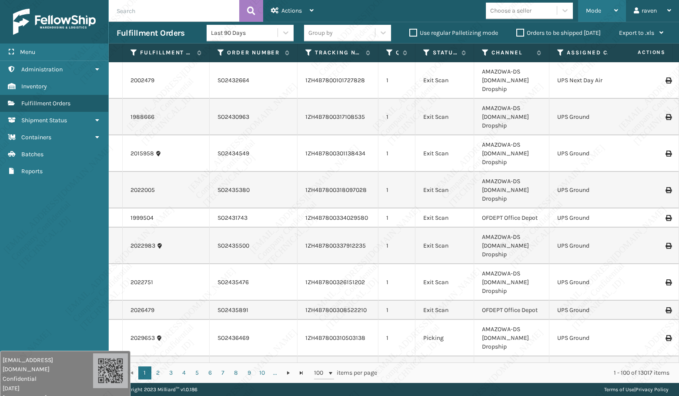
click at [592, 11] on span "Mode" at bounding box center [593, 10] width 15 height 7
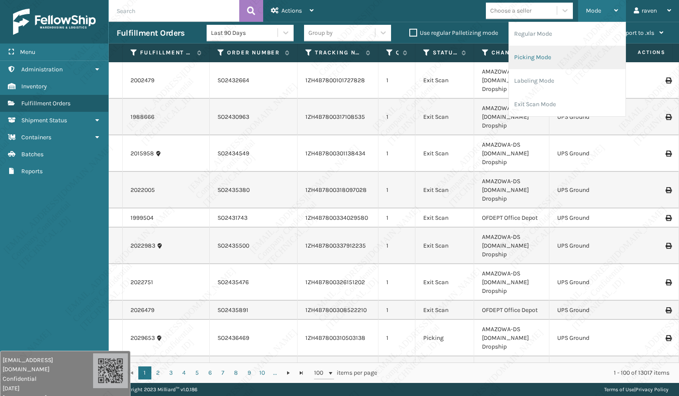
click at [557, 61] on li "Picking Mode" at bounding box center [567, 57] width 117 height 23
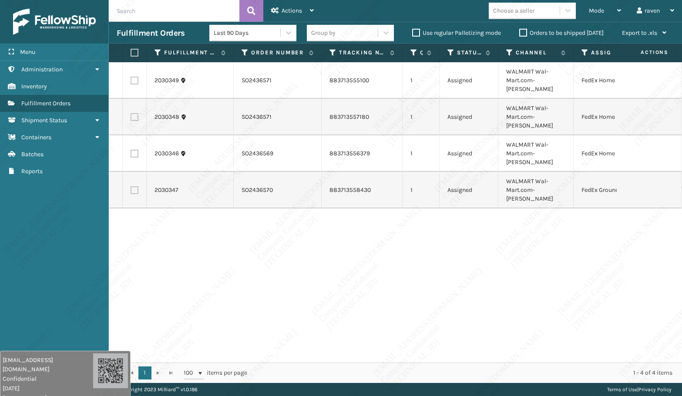
click at [559, 259] on div "2030349 SO2436571 883713555100 1 Assigned WALMART Wal-Mart.com-[PERSON_NAME] Fe…" at bounding box center [395, 212] width 573 height 300
click at [315, 210] on div "2030349 SO2436571 883713555100 1 Assigned WALMART Wal-Mart.com-[PERSON_NAME] Fe…" at bounding box center [395, 212] width 573 height 300
click at [268, 240] on div "2030349 SO2436571 883713555100 1 Assigned WALMART Wal-Mart.com-[PERSON_NAME] Fe…" at bounding box center [395, 212] width 573 height 300
click at [136, 78] on label at bounding box center [135, 81] width 8 height 8
click at [131, 78] on input "checkbox" at bounding box center [131, 80] width 0 height 6
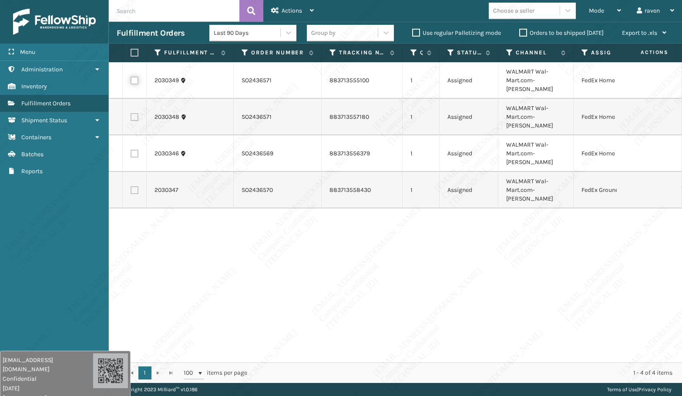
checkbox input "true"
click at [134, 113] on label at bounding box center [135, 117] width 8 height 8
click at [131, 113] on input "checkbox" at bounding box center [131, 116] width 0 height 6
checkbox input "true"
click at [134, 135] on td at bounding box center [135, 153] width 24 height 37
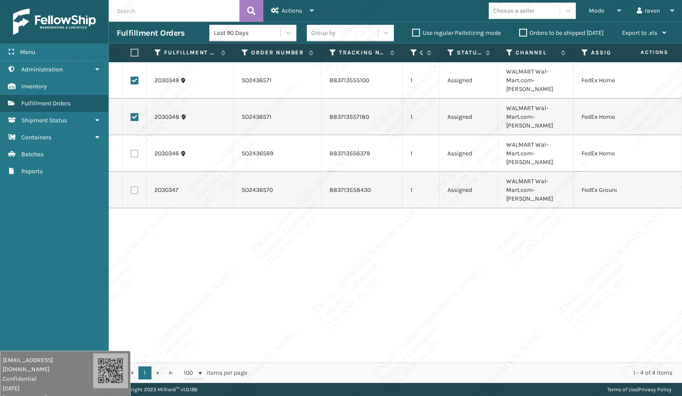
click at [132, 150] on label at bounding box center [135, 154] width 8 height 8
click at [131, 150] on input "checkbox" at bounding box center [131, 153] width 0 height 6
checkbox input "true"
click at [296, 7] on span "Actions" at bounding box center [292, 10] width 20 height 7
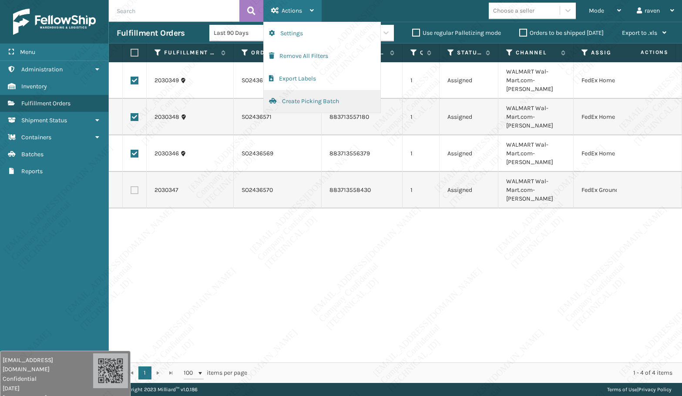
click at [303, 104] on button "Create Picking Batch" at bounding box center [322, 101] width 117 height 23
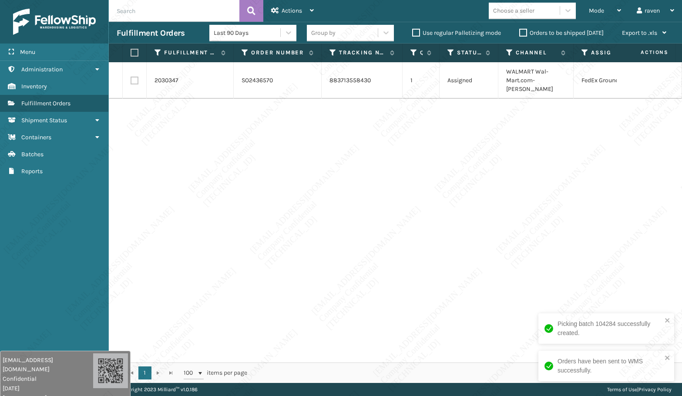
click at [133, 52] on label at bounding box center [133, 53] width 5 height 8
click at [131, 52] on input "checkbox" at bounding box center [131, 53] width 0 height 6
checkbox input "true"
click at [281, 9] on div "Actions" at bounding box center [292, 11] width 43 height 22
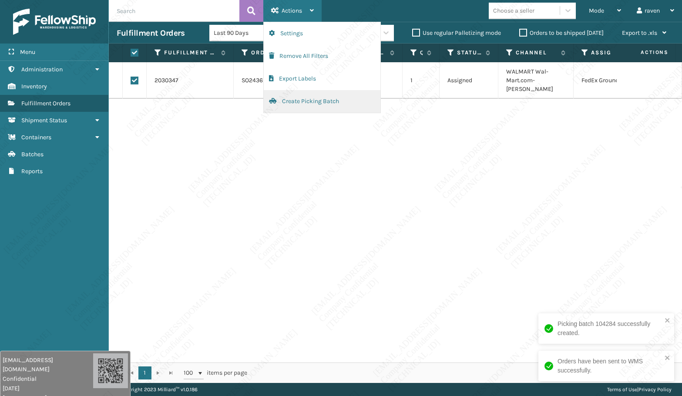
click at [308, 101] on button "Create Picking Batch" at bounding box center [322, 101] width 117 height 23
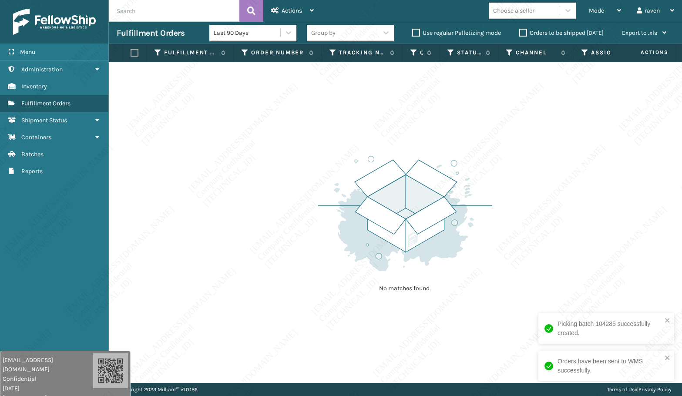
drag, startPoint x: 281, startPoint y: 205, endPoint x: 284, endPoint y: 210, distance: 5.9
click at [284, 210] on div "No matches found." at bounding box center [395, 222] width 573 height 321
click at [284, 211] on div "No matches found." at bounding box center [395, 222] width 573 height 321
click at [407, 217] on img at bounding box center [405, 213] width 174 height 121
click at [489, 189] on img at bounding box center [405, 213] width 174 height 121
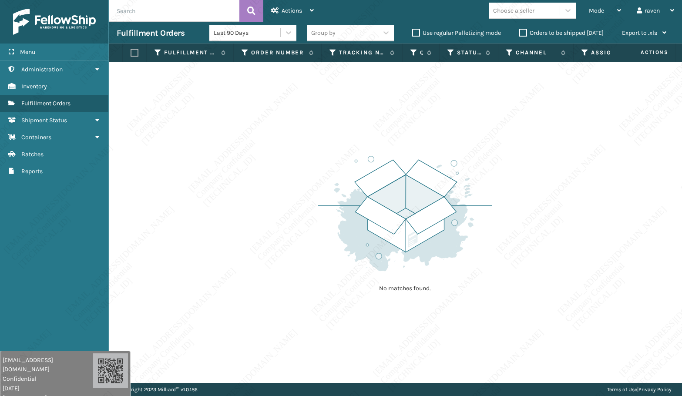
click at [503, 169] on div "No matches found." at bounding box center [395, 222] width 573 height 321
drag, startPoint x: 567, startPoint y: 117, endPoint x: 563, endPoint y: 143, distance: 25.7
click at [565, 136] on div "No matches found." at bounding box center [395, 222] width 573 height 321
click at [586, 152] on div "No matches found." at bounding box center [395, 222] width 573 height 321
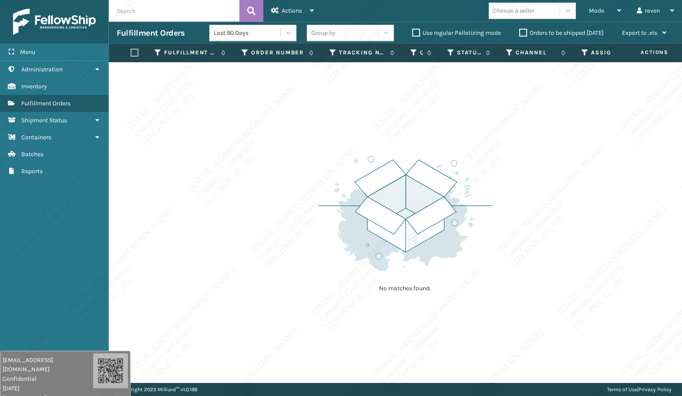
click at [590, 155] on div "No matches found." at bounding box center [395, 222] width 573 height 321
click at [620, 226] on div "No matches found." at bounding box center [395, 222] width 573 height 321
click at [623, 238] on div "No matches found." at bounding box center [395, 222] width 573 height 321
click at [648, 194] on div "No matches found." at bounding box center [395, 222] width 573 height 321
click at [645, 196] on div "No matches found." at bounding box center [395, 222] width 573 height 321
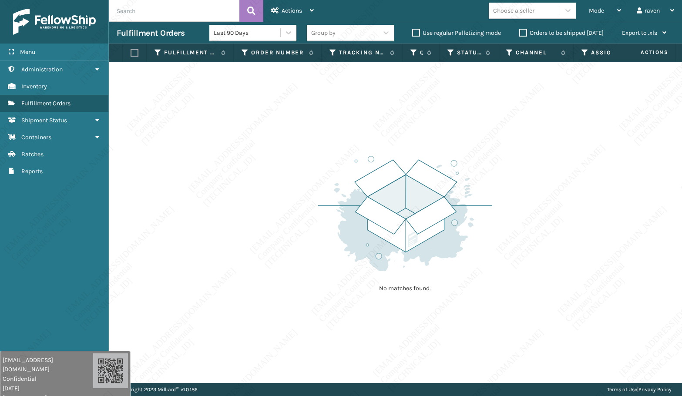
click at [645, 196] on div "No matches found." at bounding box center [395, 222] width 573 height 321
click at [605, 236] on div "No matches found." at bounding box center [395, 222] width 573 height 321
click at [602, 229] on div "No matches found." at bounding box center [395, 222] width 573 height 321
click at [605, 241] on div "No matches found." at bounding box center [395, 222] width 573 height 321
click at [605, 242] on div "No matches found." at bounding box center [395, 222] width 573 height 321
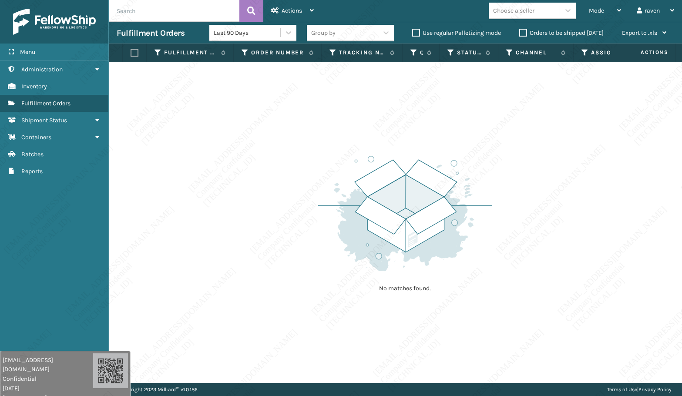
click at [607, 238] on div "No matches found." at bounding box center [395, 222] width 573 height 321
click at [538, 208] on div "No matches found." at bounding box center [395, 222] width 573 height 321
click at [502, 283] on div "No matches found." at bounding box center [395, 222] width 573 height 321
click at [461, 184] on img at bounding box center [405, 213] width 174 height 121
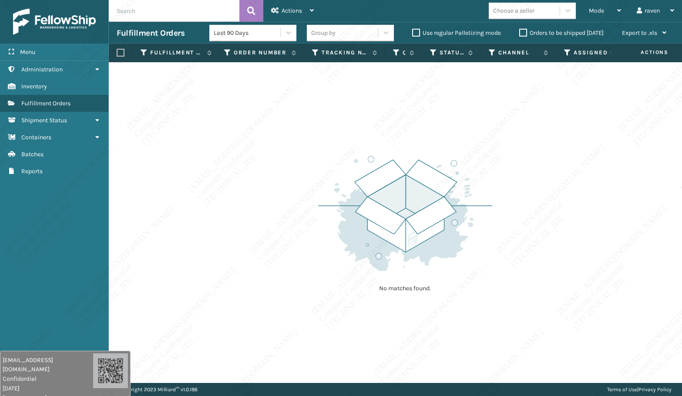
click at [416, 175] on img at bounding box center [405, 213] width 174 height 121
click at [416, 178] on img at bounding box center [405, 213] width 174 height 121
drag, startPoint x: 564, startPoint y: 174, endPoint x: 562, endPoint y: 170, distance: 4.9
click at [253, 119] on div "No matches found." at bounding box center [395, 222] width 573 height 321
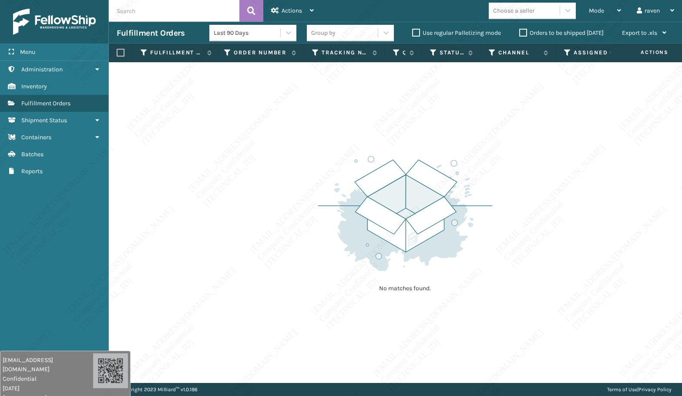
click at [267, 156] on div "No matches found." at bounding box center [395, 222] width 573 height 321
click at [305, 209] on div "No matches found." at bounding box center [395, 222] width 573 height 321
click at [373, 196] on img at bounding box center [405, 213] width 174 height 121
click at [366, 230] on img at bounding box center [405, 213] width 174 height 121
click at [516, 248] on div "No matches found." at bounding box center [395, 222] width 573 height 321
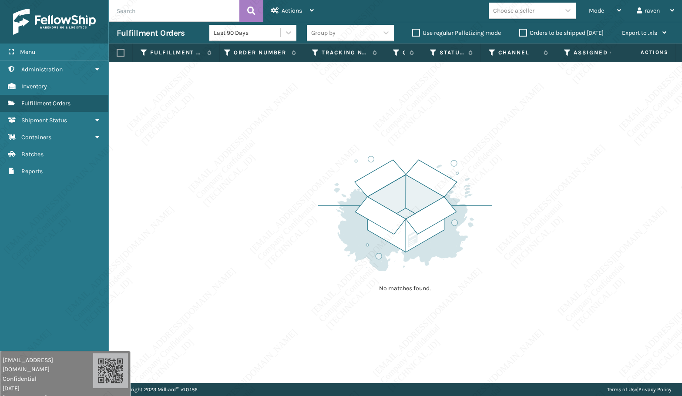
click at [510, 246] on div "No matches found." at bounding box center [395, 222] width 573 height 321
click at [512, 245] on div "No matches found." at bounding box center [395, 222] width 573 height 321
click at [512, 246] on div "No matches found." at bounding box center [395, 222] width 573 height 321
click at [515, 261] on div "No matches found." at bounding box center [395, 222] width 573 height 321
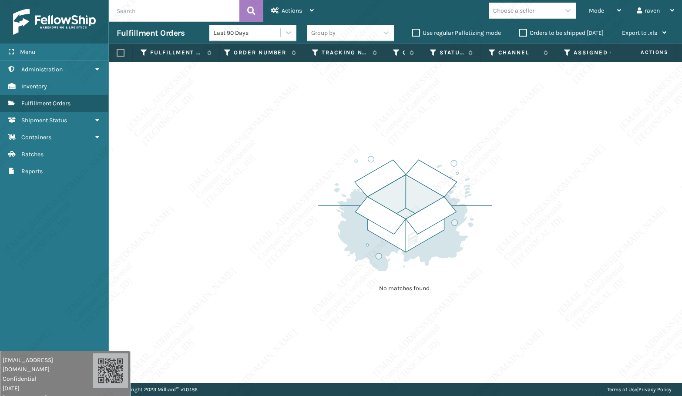
click at [515, 261] on div "No matches found." at bounding box center [395, 222] width 573 height 321
click at [587, 12] on div "Mode Regular Mode Picking Mode Labeling Mode Exit Scan Mode" at bounding box center [605, 11] width 48 height 22
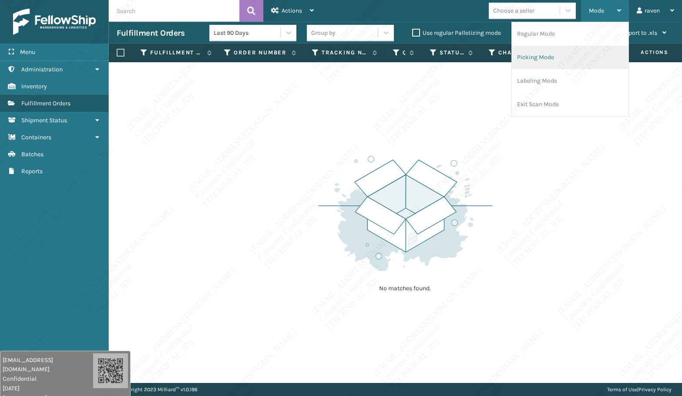
click at [568, 56] on li "Picking Mode" at bounding box center [570, 57] width 117 height 23
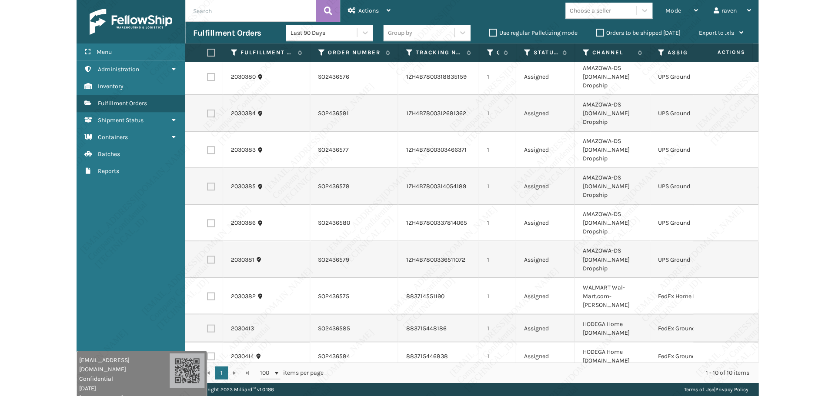
scroll to position [0, 0]
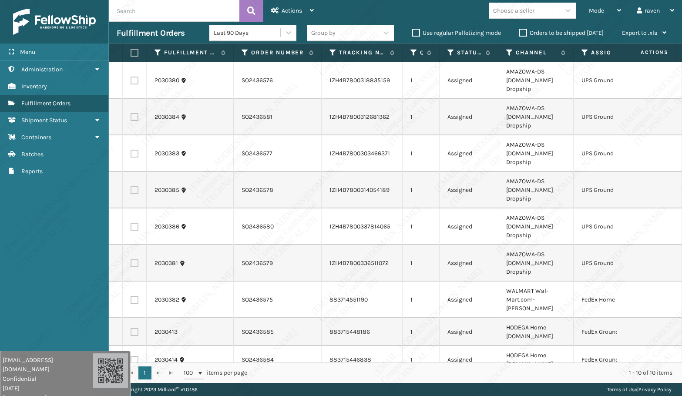
click at [587, 52] on icon at bounding box center [584, 53] width 7 height 8
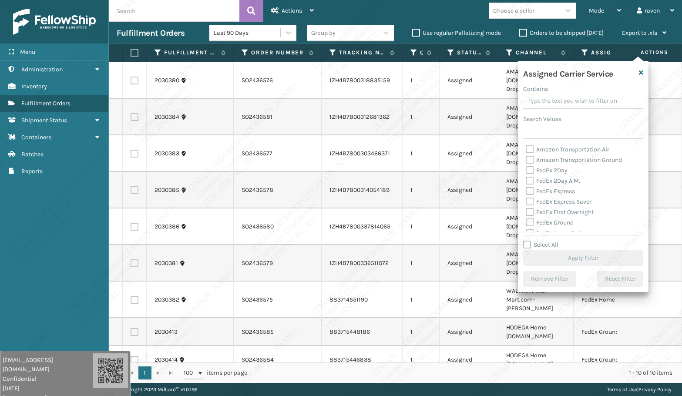
click at [558, 121] on label "Search Values" at bounding box center [542, 118] width 38 height 9
click at [558, 124] on input "Search Values" at bounding box center [583, 132] width 120 height 16
click at [551, 131] on input "Search Values" at bounding box center [583, 132] width 120 height 16
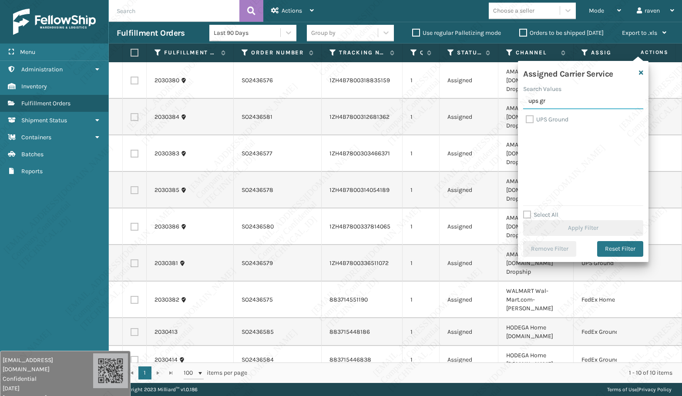
type input "ups gr"
click at [551, 118] on label "UPS Ground" at bounding box center [547, 119] width 43 height 7
click at [526, 118] on input "UPS Ground" at bounding box center [526, 117] width 0 height 6
checkbox input "true"
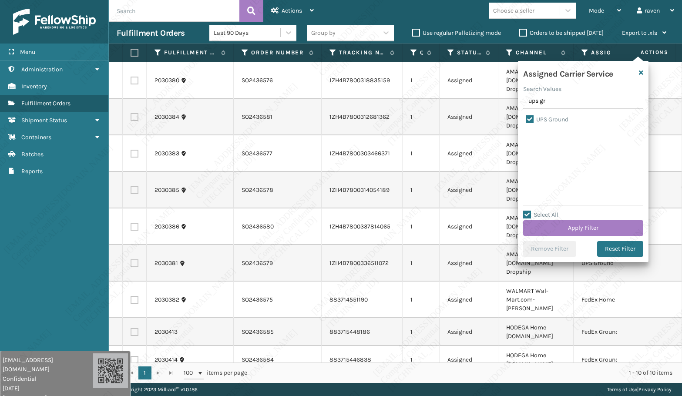
click at [557, 217] on label "Select All" at bounding box center [540, 214] width 35 height 7
click at [557, 211] on input "Select All" at bounding box center [588, 210] width 131 height 1
checkbox input "false"
click at [558, 217] on label "Select All" at bounding box center [540, 214] width 35 height 7
click at [542, 118] on label "UPS Ground" at bounding box center [547, 119] width 43 height 7
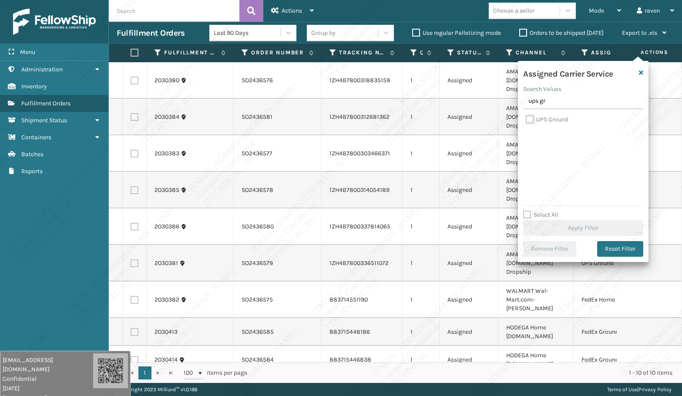
click at [526, 118] on input "UPS Ground" at bounding box center [526, 117] width 0 height 6
checkbox input "true"
click at [604, 227] on button "Apply Filter" at bounding box center [583, 228] width 120 height 16
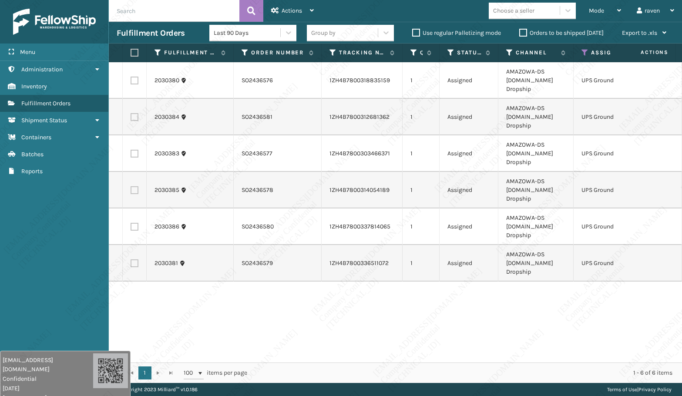
click at [134, 50] on label at bounding box center [133, 53] width 5 height 8
click at [131, 50] on input "checkbox" at bounding box center [131, 53] width 0 height 6
checkbox input "true"
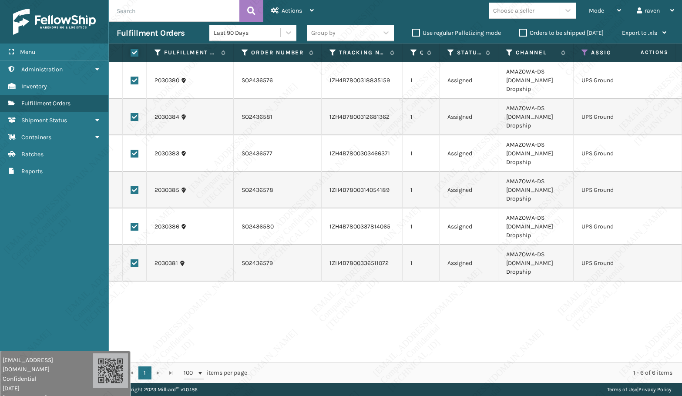
checkbox input "true"
click at [294, 12] on span "Actions" at bounding box center [292, 10] width 20 height 7
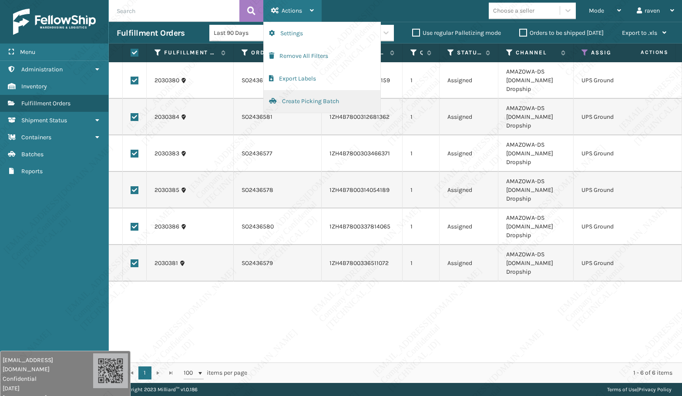
click at [282, 101] on button "Create Picking Batch" at bounding box center [322, 101] width 117 height 23
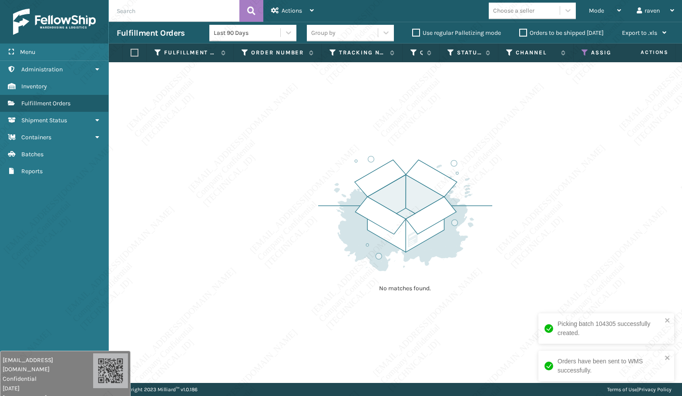
click at [587, 48] on th "Assigned Carrier Service" at bounding box center [614, 53] width 83 height 19
click at [587, 54] on icon at bounding box center [584, 53] width 7 height 8
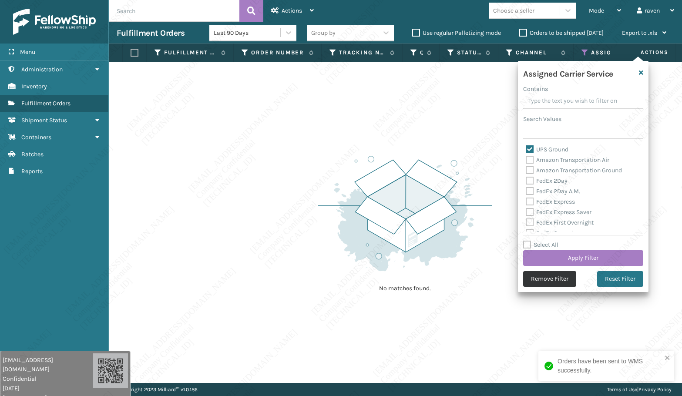
click at [557, 272] on button "Remove Filter" at bounding box center [549, 279] width 53 height 16
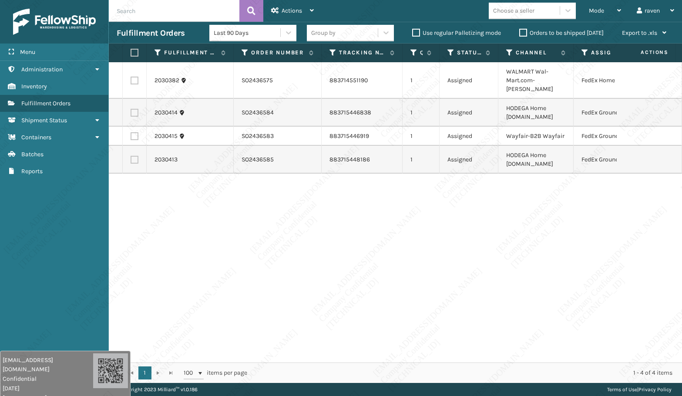
click at [134, 109] on label at bounding box center [135, 113] width 8 height 8
click at [131, 109] on input "checkbox" at bounding box center [131, 112] width 0 height 6
checkbox input "true"
click at [132, 132] on label at bounding box center [135, 136] width 8 height 8
click at [131, 132] on input "checkbox" at bounding box center [131, 135] width 0 height 6
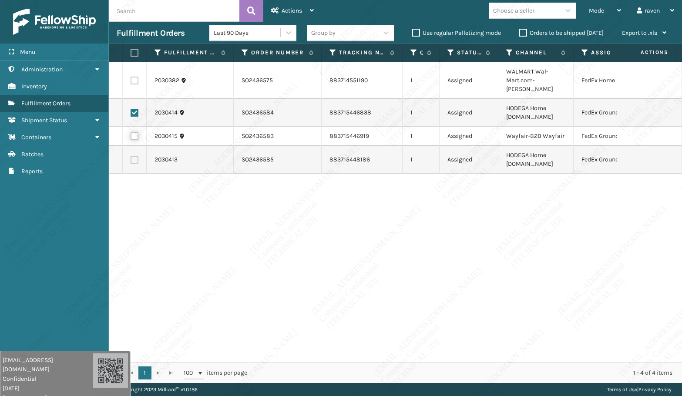
checkbox input "true"
click at [132, 156] on label at bounding box center [135, 160] width 8 height 8
click at [131, 156] on input "checkbox" at bounding box center [131, 159] width 0 height 6
checkbox input "true"
click at [294, 12] on span "Actions" at bounding box center [292, 10] width 20 height 7
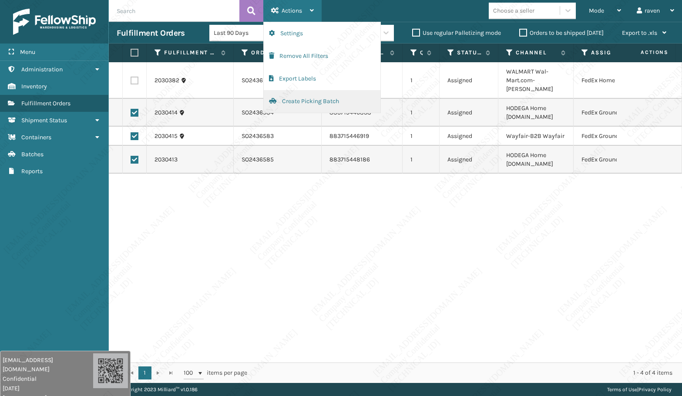
click at [313, 99] on button "Create Picking Batch" at bounding box center [322, 101] width 117 height 23
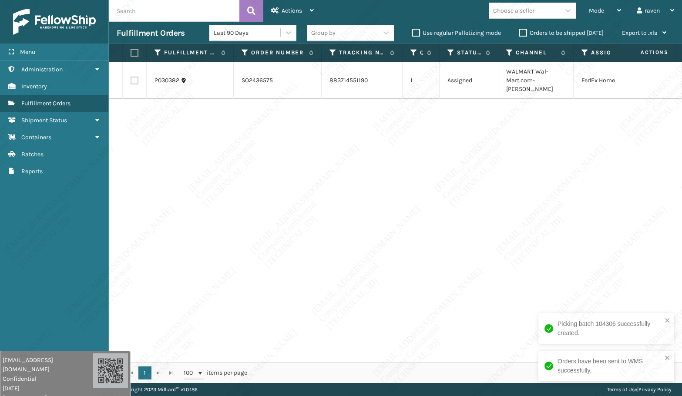
click at [136, 50] on label at bounding box center [133, 53] width 5 height 8
click at [131, 50] on input "checkbox" at bounding box center [131, 53] width 0 height 6
checkbox input "true"
click at [300, 8] on span "Actions" at bounding box center [292, 10] width 20 height 7
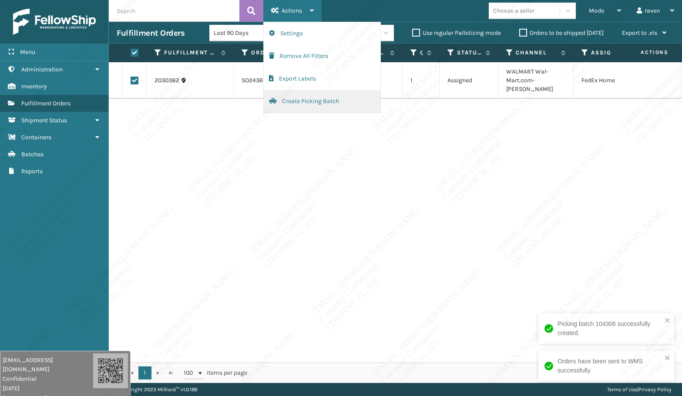
click at [300, 102] on button "Create Picking Batch" at bounding box center [322, 101] width 117 height 23
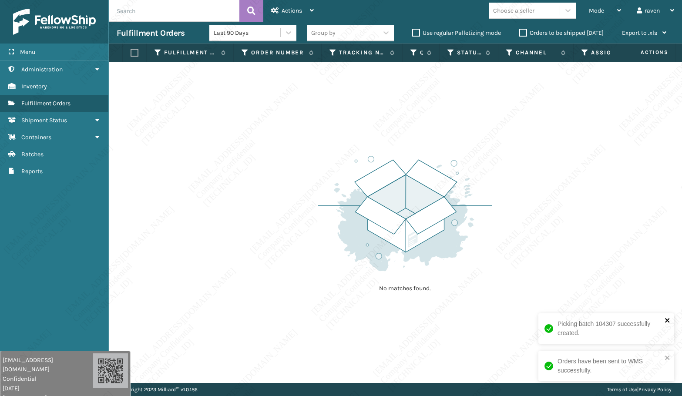
click at [666, 318] on icon "close" at bounding box center [667, 320] width 6 height 7
click at [671, 356] on div "Orders have been sent to WMS successfully." at bounding box center [606, 366] width 136 height 30
click at [290, 143] on div "No matches found." at bounding box center [395, 222] width 573 height 321
drag, startPoint x: 302, startPoint y: 128, endPoint x: 392, endPoint y: 92, distance: 96.9
click at [305, 127] on div "No matches found." at bounding box center [395, 222] width 573 height 321
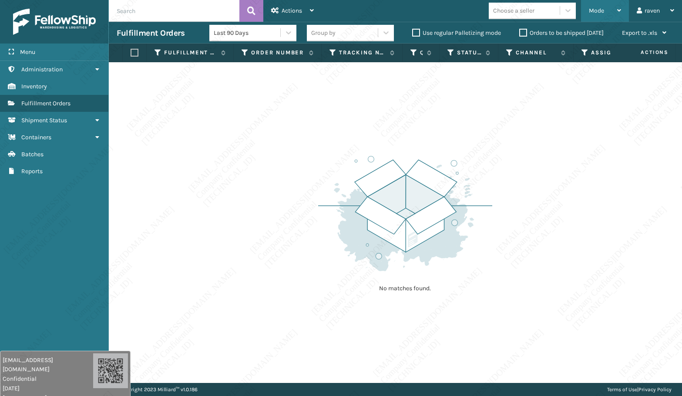
click at [600, 11] on span "Mode" at bounding box center [596, 10] width 15 height 7
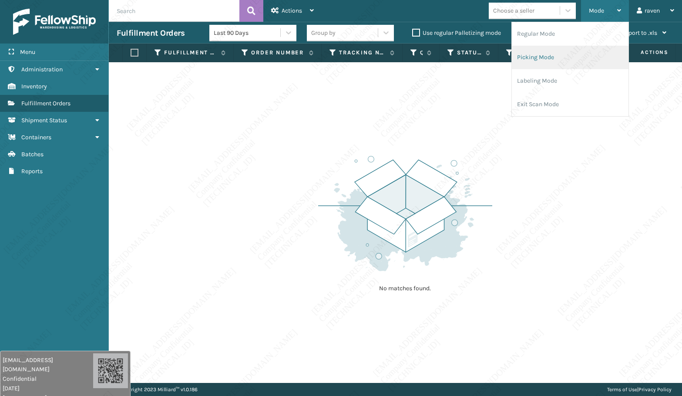
click at [557, 64] on li "Picking Mode" at bounding box center [570, 57] width 117 height 23
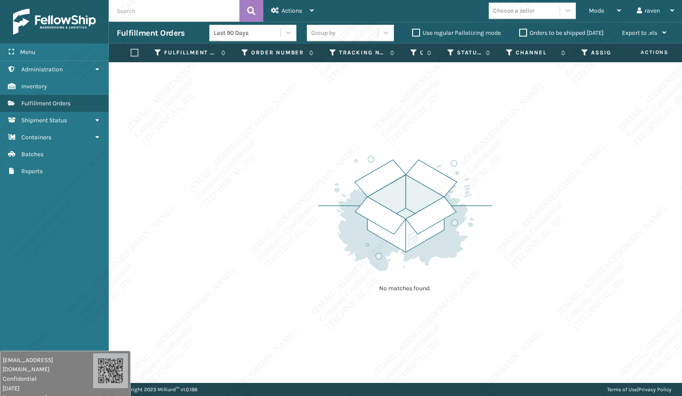
click at [359, 211] on img at bounding box center [405, 213] width 174 height 121
click at [552, 157] on div "No matches found." at bounding box center [395, 222] width 573 height 321
click at [357, 293] on p "No matches found." at bounding box center [405, 288] width 109 height 9
click at [603, 9] on span "Mode" at bounding box center [596, 10] width 15 height 7
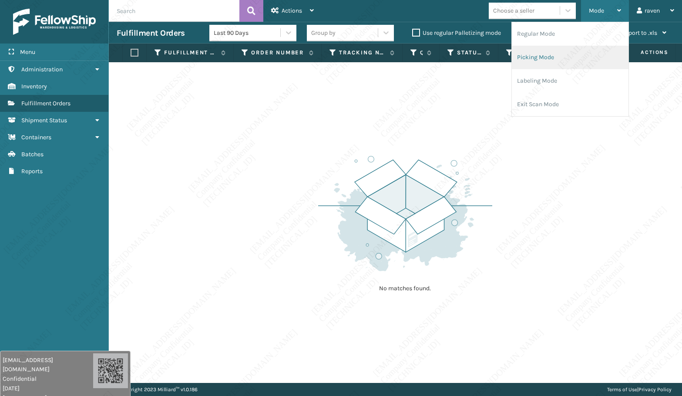
click at [573, 50] on li "Picking Mode" at bounding box center [570, 57] width 117 height 23
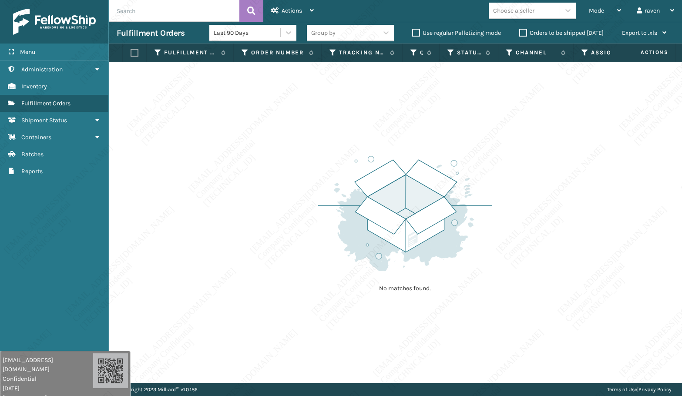
click at [582, 167] on div "No matches found." at bounding box center [395, 222] width 573 height 321
click at [645, 189] on div "No matches found." at bounding box center [395, 222] width 573 height 321
click at [590, 188] on div "No matches found." at bounding box center [395, 222] width 573 height 321
click at [570, 283] on div "No matches found." at bounding box center [395, 222] width 573 height 321
click at [356, 298] on div "No matches found." at bounding box center [405, 223] width 174 height 161
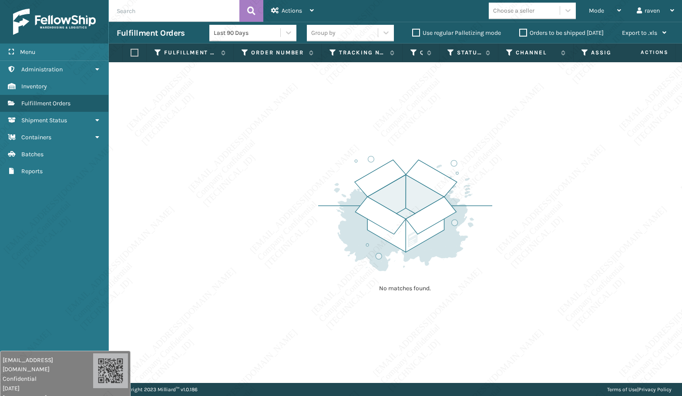
click at [365, 271] on img at bounding box center [405, 213] width 174 height 121
drag, startPoint x: 259, startPoint y: 254, endPoint x: 263, endPoint y: 280, distance: 26.5
click at [260, 253] on div "No matches found." at bounding box center [395, 222] width 573 height 321
click at [660, 189] on div "No matches found." at bounding box center [395, 222] width 573 height 321
click at [615, 215] on div "No matches found." at bounding box center [395, 222] width 573 height 321
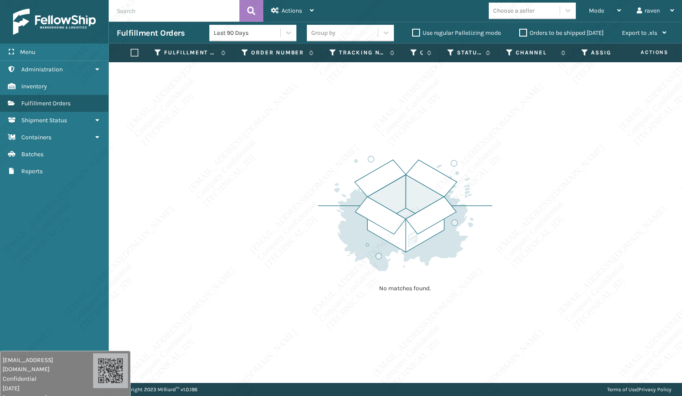
click at [636, 316] on div "No matches found." at bounding box center [395, 222] width 573 height 321
click at [578, 301] on div "No matches found." at bounding box center [395, 222] width 573 height 321
click at [604, 9] on span "Mode" at bounding box center [596, 10] width 15 height 7
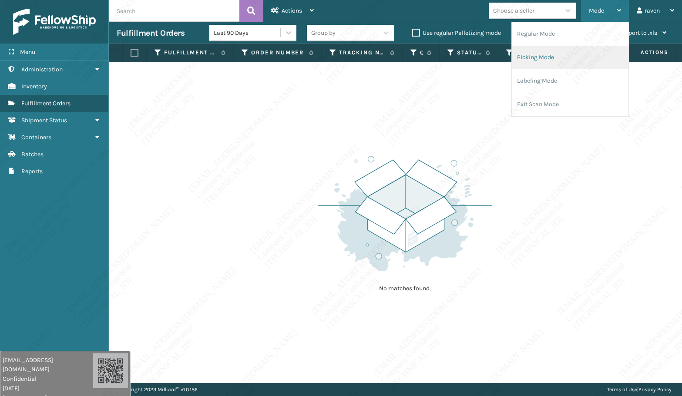
click at [551, 55] on li "Picking Mode" at bounding box center [570, 57] width 117 height 23
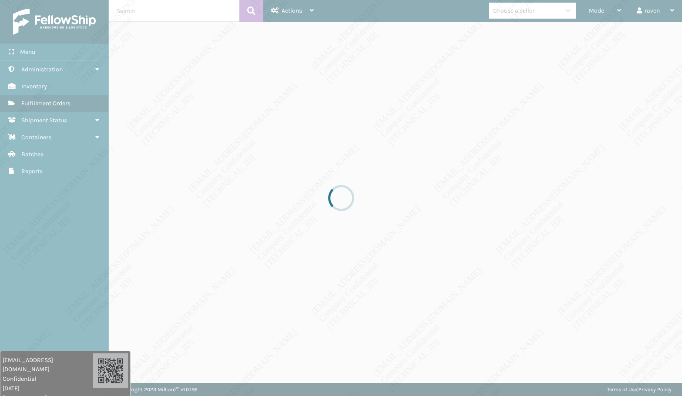
click at [471, 148] on div at bounding box center [341, 198] width 682 height 396
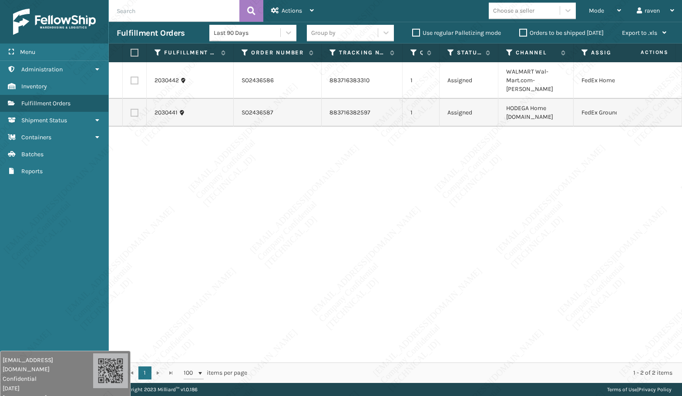
click at [135, 77] on label at bounding box center [135, 81] width 8 height 8
click at [131, 77] on input "checkbox" at bounding box center [131, 80] width 0 height 6
checkbox input "true"
click at [298, 8] on span "Actions" at bounding box center [292, 10] width 20 height 7
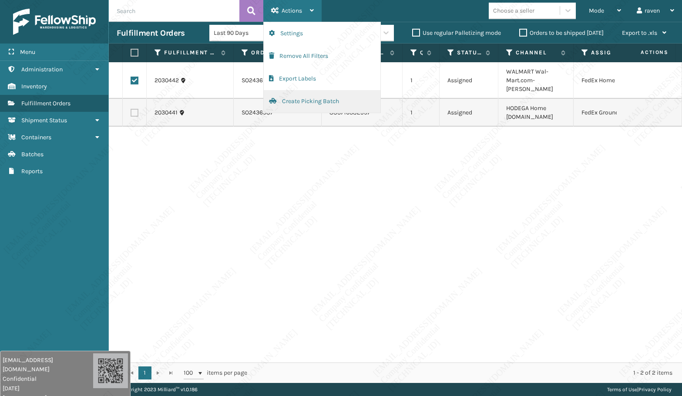
click at [291, 105] on button "Create Picking Batch" at bounding box center [322, 101] width 117 height 23
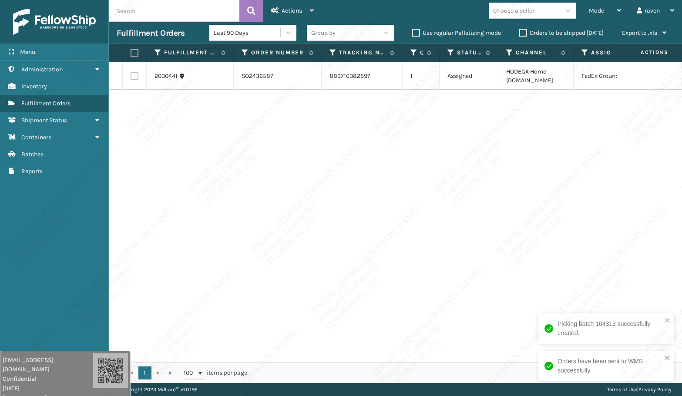
click at [577, 139] on div "2030441 SO2436587 883716382597 1 Assigned HODEGA Home [DOMAIN_NAME] FedEx Ground" at bounding box center [395, 212] width 573 height 300
click at [131, 50] on label at bounding box center [133, 53] width 5 height 8
click at [131, 50] on input "checkbox" at bounding box center [131, 53] width 0 height 6
checkbox input "true"
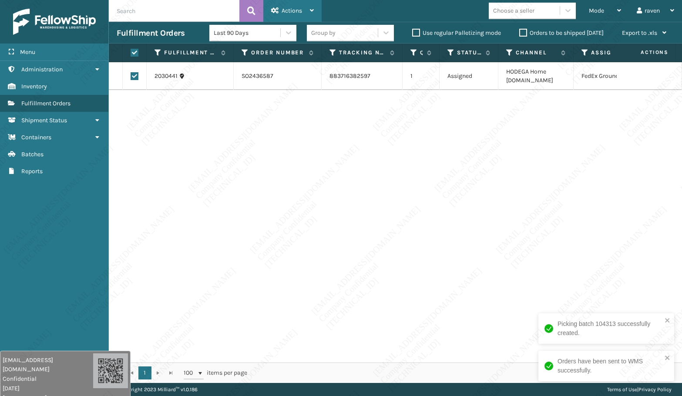
click at [286, 5] on div "Actions" at bounding box center [292, 11] width 43 height 22
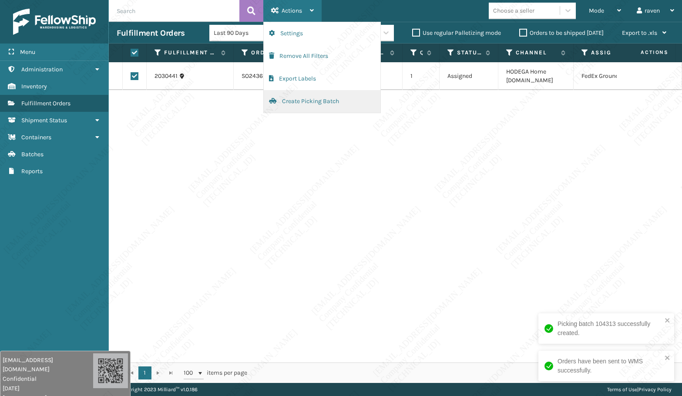
click at [308, 96] on button "Create Picking Batch" at bounding box center [322, 101] width 117 height 23
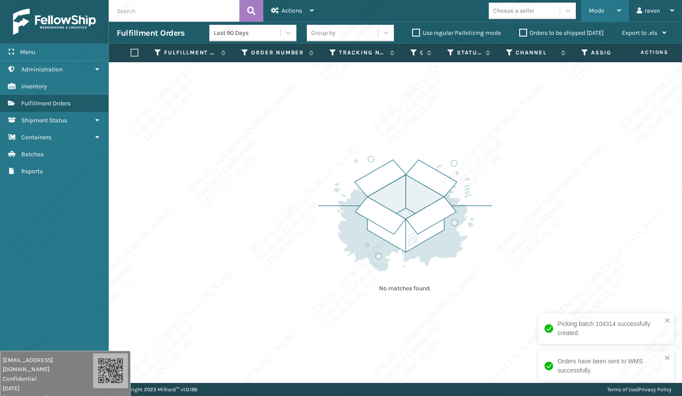
click at [597, 12] on span "Mode" at bounding box center [596, 10] width 15 height 7
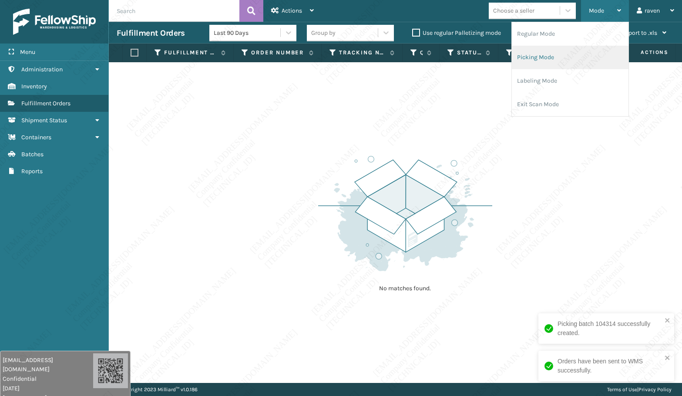
click at [573, 61] on li "Picking Mode" at bounding box center [570, 57] width 117 height 23
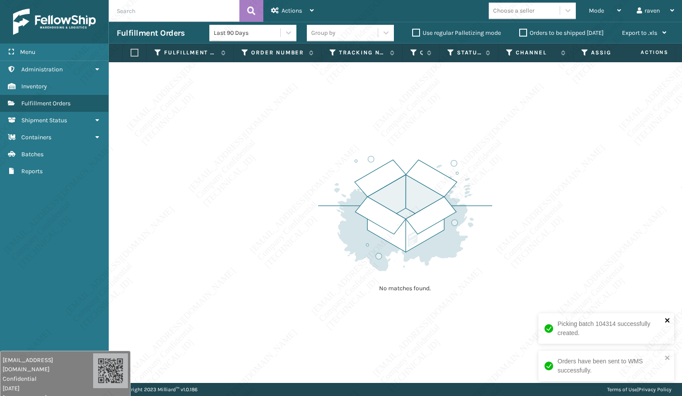
click at [670, 320] on icon "close" at bounding box center [667, 320] width 6 height 7
click at [670, 355] on icon "close" at bounding box center [667, 357] width 6 height 7
click at [601, 268] on div "No matches found." at bounding box center [395, 222] width 573 height 321
click at [375, 221] on img at bounding box center [405, 213] width 174 height 121
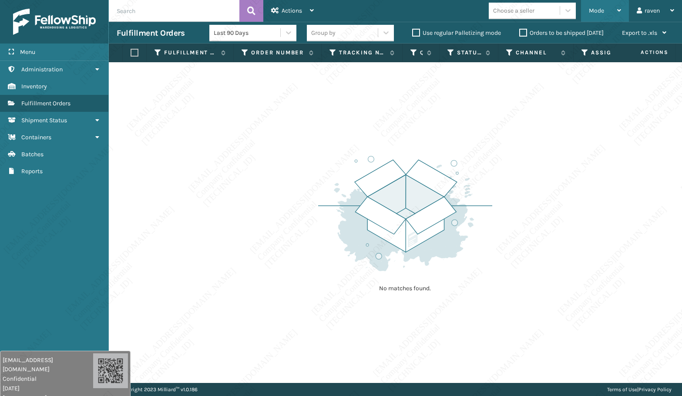
click at [591, 12] on span "Mode" at bounding box center [596, 10] width 15 height 7
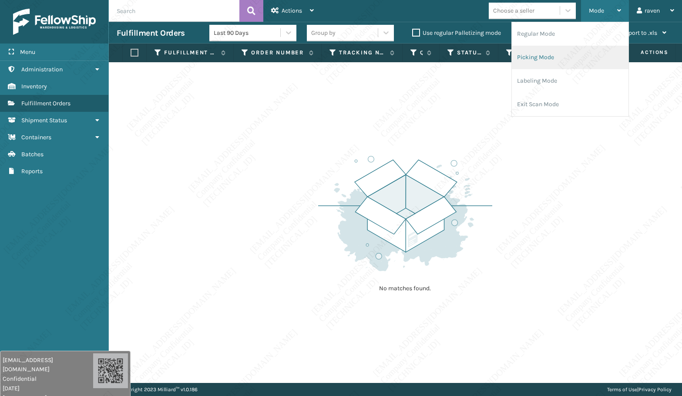
click at [557, 57] on li "Picking Mode" at bounding box center [570, 57] width 117 height 23
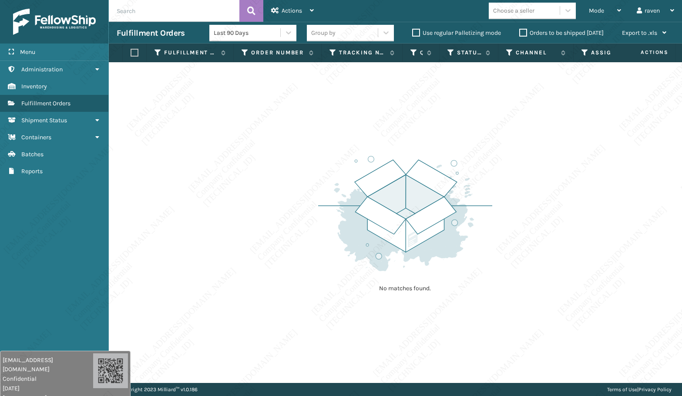
click at [263, 244] on div "No matches found." at bounding box center [395, 222] width 573 height 321
drag, startPoint x: 300, startPoint y: 144, endPoint x: 319, endPoint y: 207, distance: 65.1
click at [315, 148] on div "No matches found." at bounding box center [395, 222] width 573 height 321
click at [478, 296] on div "No matches found." at bounding box center [405, 223] width 174 height 161
click at [528, 258] on div "No matches found." at bounding box center [395, 222] width 573 height 321
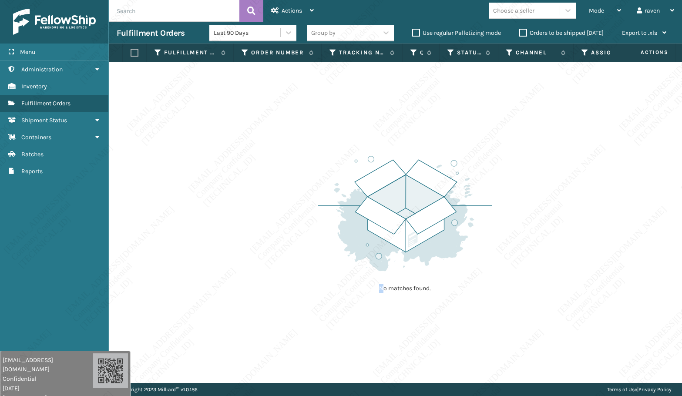
click at [379, 276] on div "No matches found." at bounding box center [405, 223] width 174 height 161
click at [397, 244] on img at bounding box center [405, 213] width 174 height 121
click at [587, 10] on div "Mode Regular Mode Picking Mode Labeling Mode Exit Scan Mode" at bounding box center [605, 11] width 48 height 22
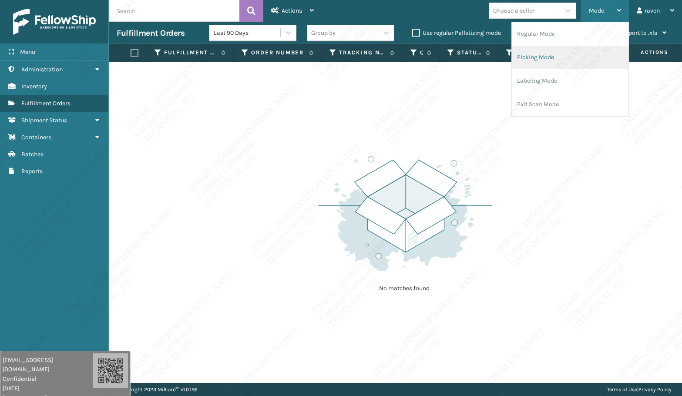
click at [567, 55] on li "Picking Mode" at bounding box center [570, 57] width 117 height 23
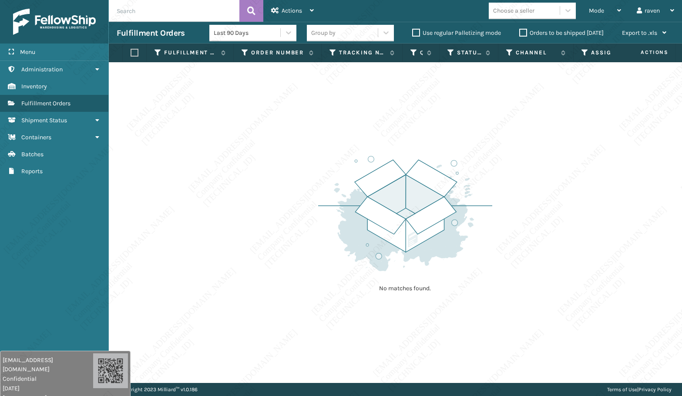
click at [578, 4] on div "Choose a seller" at bounding box center [535, 11] width 92 height 17
click at [606, 13] on div "Mode" at bounding box center [605, 11] width 32 height 22
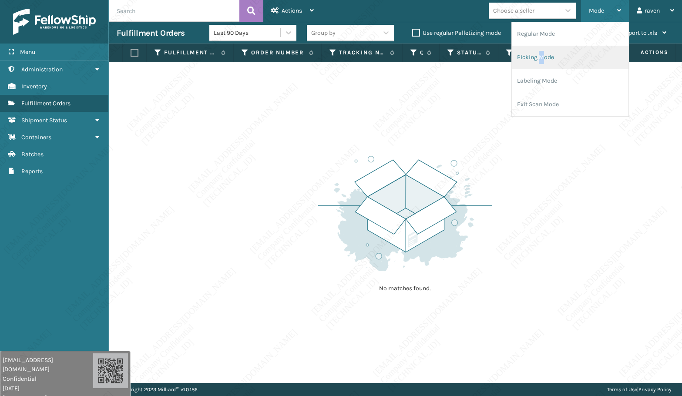
click at [543, 53] on li "Picking Mode" at bounding box center [570, 57] width 117 height 23
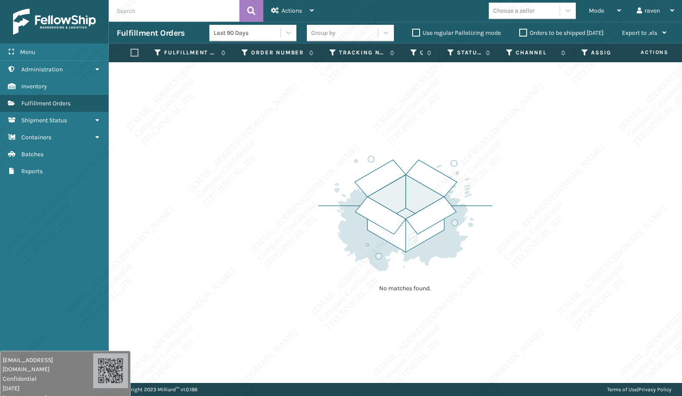
click at [517, 110] on div "No matches found." at bounding box center [395, 222] width 573 height 321
click at [585, 12] on div "Mode Regular Mode Picking Mode Labeling Mode Exit Scan Mode" at bounding box center [605, 11] width 48 height 22
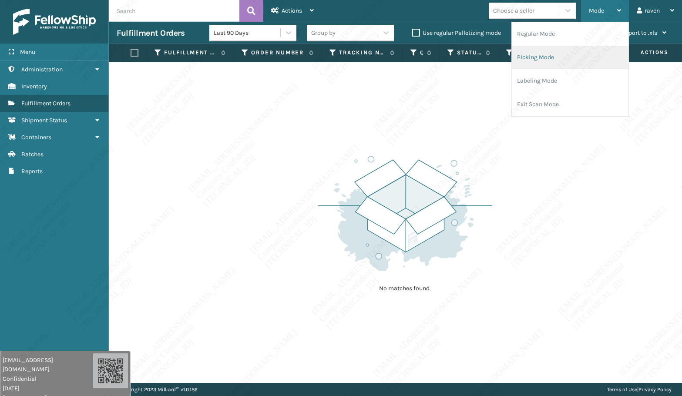
click at [532, 57] on li "Picking Mode" at bounding box center [570, 57] width 117 height 23
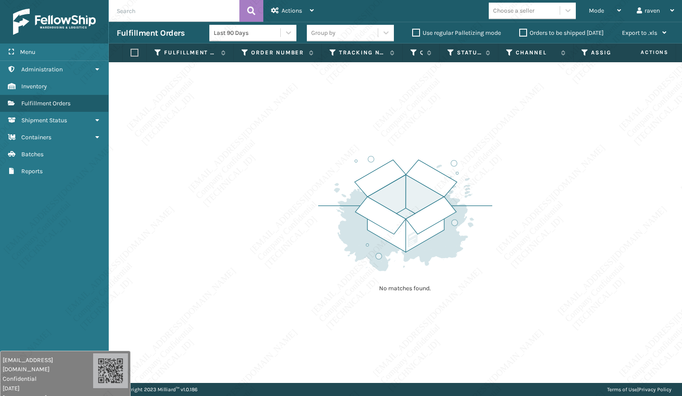
drag, startPoint x: 439, startPoint y: 150, endPoint x: 284, endPoint y: 148, distance: 155.3
click at [433, 152] on div "No matches found." at bounding box center [405, 223] width 174 height 161
click at [384, 139] on div "No matches found." at bounding box center [395, 222] width 573 height 321
click at [582, 14] on div "Mode Regular Mode Picking Mode Labeling Mode Exit Scan Mode" at bounding box center [605, 11] width 48 height 22
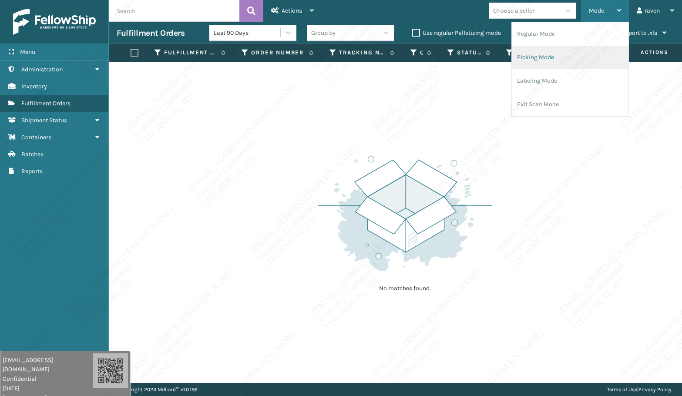
click at [555, 53] on li "Picking Mode" at bounding box center [570, 57] width 117 height 23
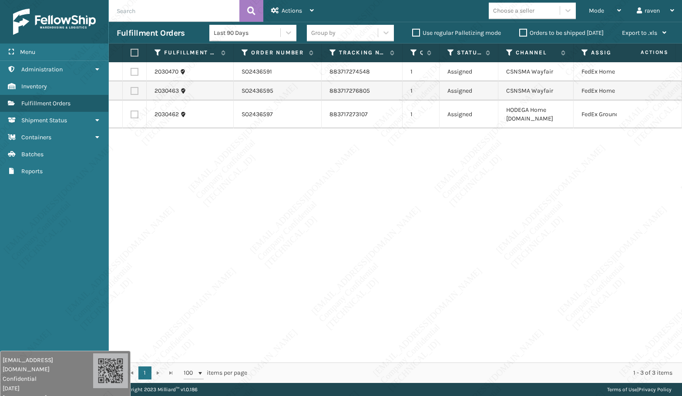
click at [561, 225] on div "2030470 SO2436591 883717274548 1 Assigned CSNSMA Wayfair FedEx Home Delivery 20…" at bounding box center [395, 212] width 573 height 300
drag, startPoint x: 132, startPoint y: 70, endPoint x: 133, endPoint y: 77, distance: 7.0
click at [132, 70] on label at bounding box center [135, 72] width 8 height 8
click at [131, 70] on input "checkbox" at bounding box center [131, 71] width 0 height 6
checkbox input "true"
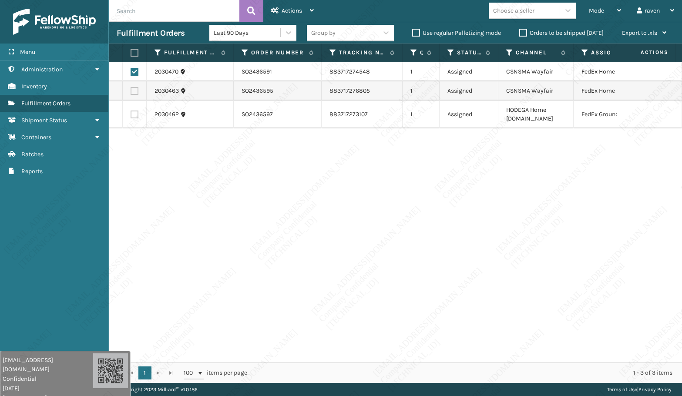
click at [133, 89] on label at bounding box center [135, 91] width 8 height 8
click at [131, 89] on input "checkbox" at bounding box center [131, 90] width 0 height 6
checkbox input "true"
click at [289, 7] on span "Actions" at bounding box center [292, 10] width 20 height 7
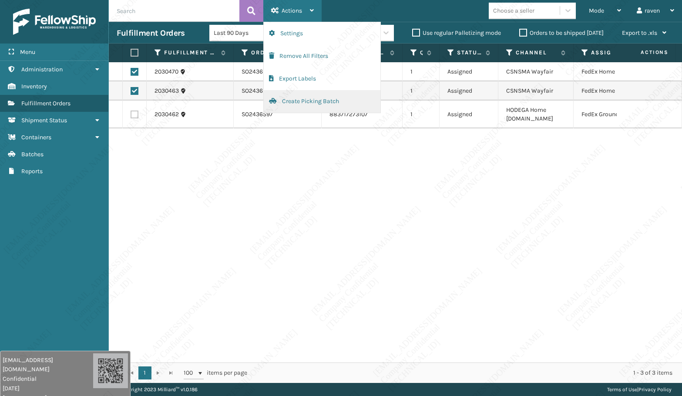
click at [292, 97] on button "Create Picking Batch" at bounding box center [322, 101] width 117 height 23
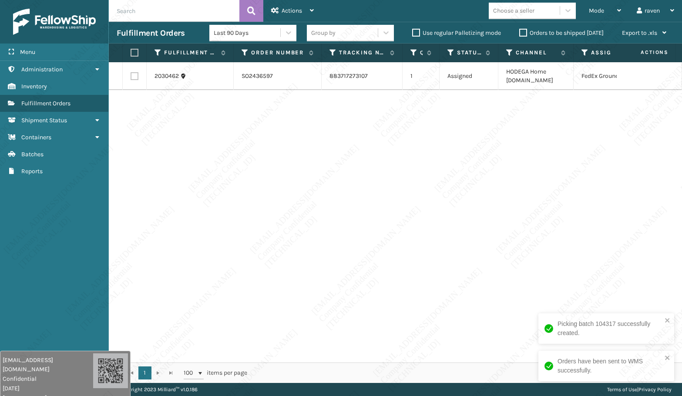
drag, startPoint x: 134, startPoint y: 56, endPoint x: 155, endPoint y: 47, distance: 22.9
click at [134, 56] on label at bounding box center [133, 53] width 5 height 8
click at [131, 56] on input "checkbox" at bounding box center [131, 53] width 0 height 6
checkbox input "true"
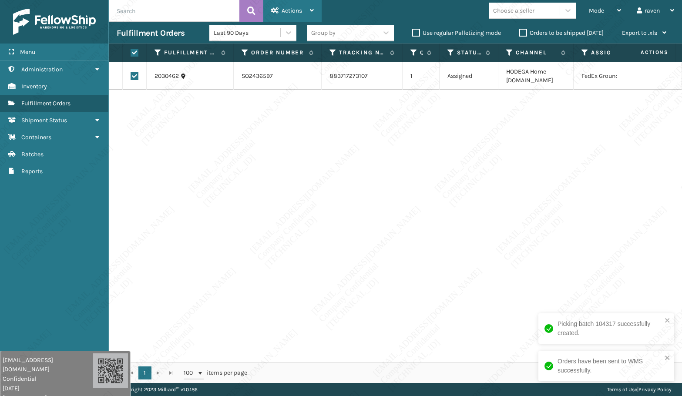
click at [305, 5] on div "Actions" at bounding box center [292, 11] width 43 height 22
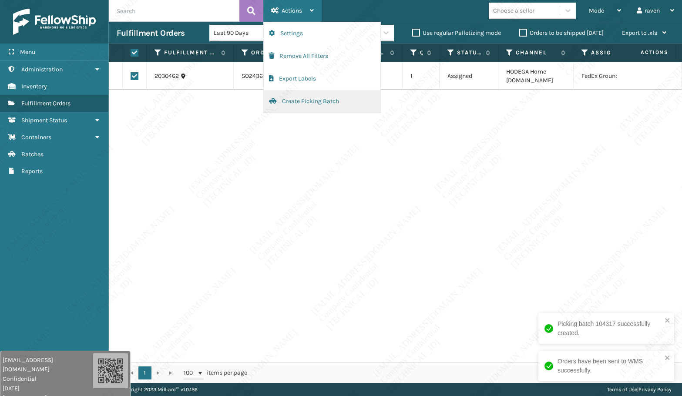
click at [304, 104] on button "Create Picking Batch" at bounding box center [322, 101] width 117 height 23
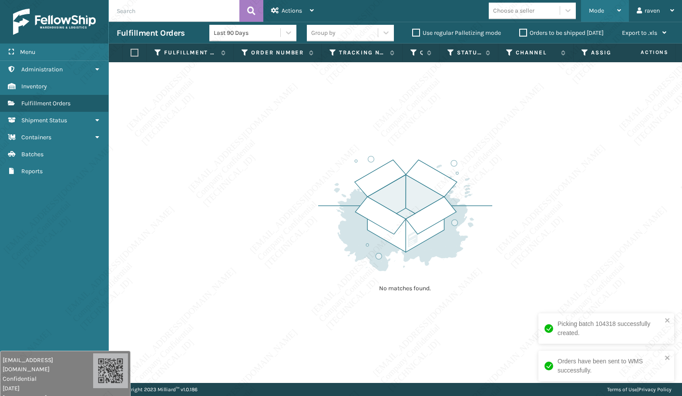
click at [599, 10] on span "Mode" at bounding box center [596, 10] width 15 height 7
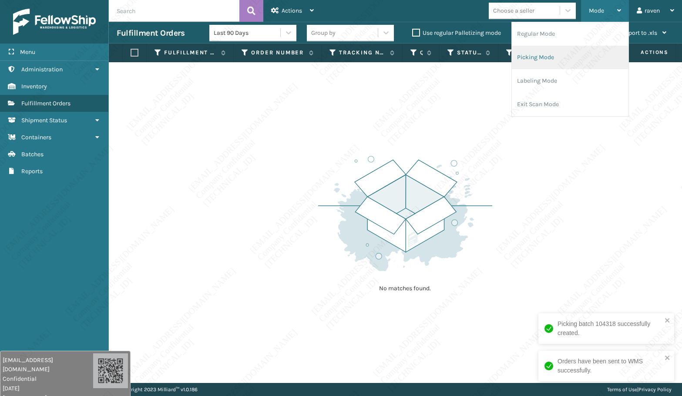
click at [567, 60] on li "Picking Mode" at bounding box center [570, 57] width 117 height 23
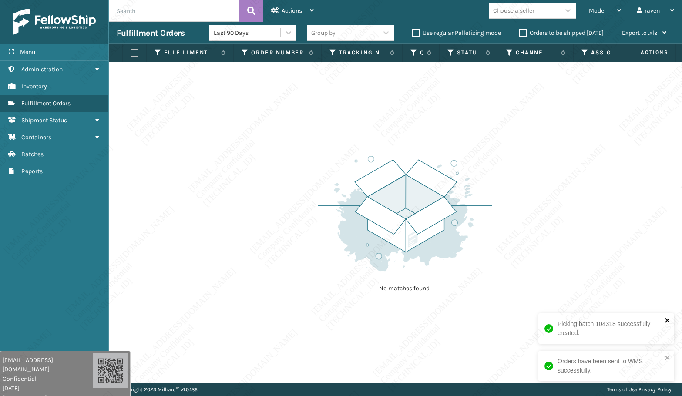
click at [666, 319] on icon "close" at bounding box center [667, 320] width 4 height 4
click at [671, 358] on div "Orders have been sent to WMS successfully." at bounding box center [606, 366] width 136 height 30
click at [550, 229] on div "No matches found." at bounding box center [395, 222] width 573 height 321
click at [659, 188] on div "No matches found." at bounding box center [395, 222] width 573 height 321
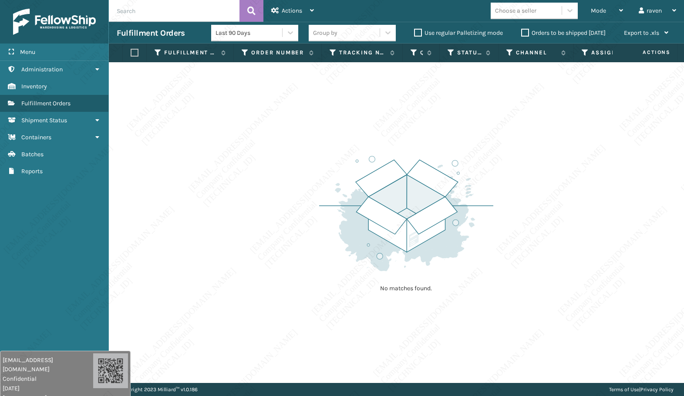
click at [624, 191] on div "No matches found." at bounding box center [396, 222] width 575 height 321
click at [268, 172] on div "No matches found." at bounding box center [396, 222] width 575 height 321
click at [483, 269] on img at bounding box center [406, 213] width 174 height 121
drag, startPoint x: 358, startPoint y: 152, endPoint x: 386, endPoint y: 124, distance: 40.0
click at [368, 143] on div "No matches found." at bounding box center [406, 223] width 174 height 161
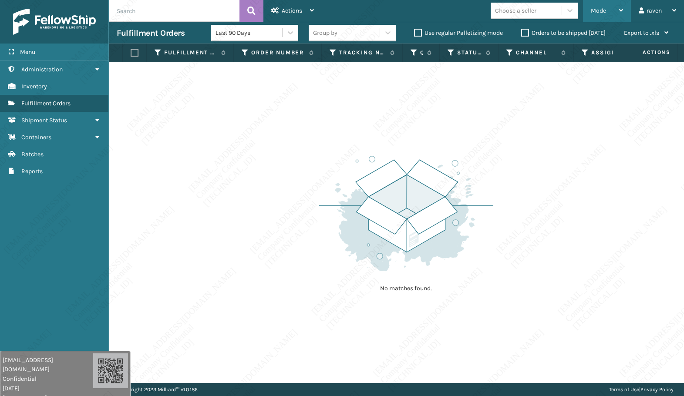
click at [591, 9] on span "Mode" at bounding box center [597, 10] width 15 height 7
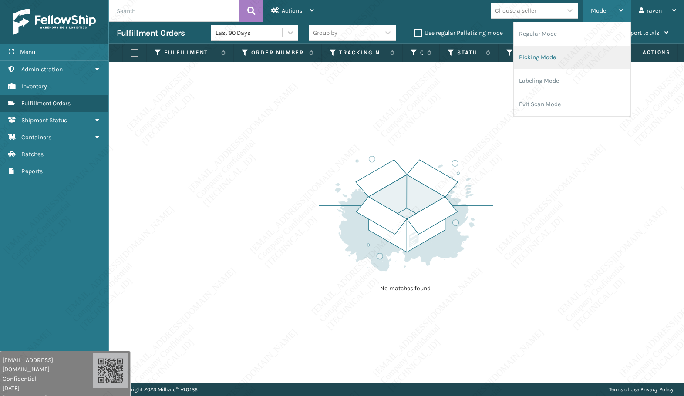
click at [557, 59] on li "Picking Mode" at bounding box center [571, 57] width 117 height 23
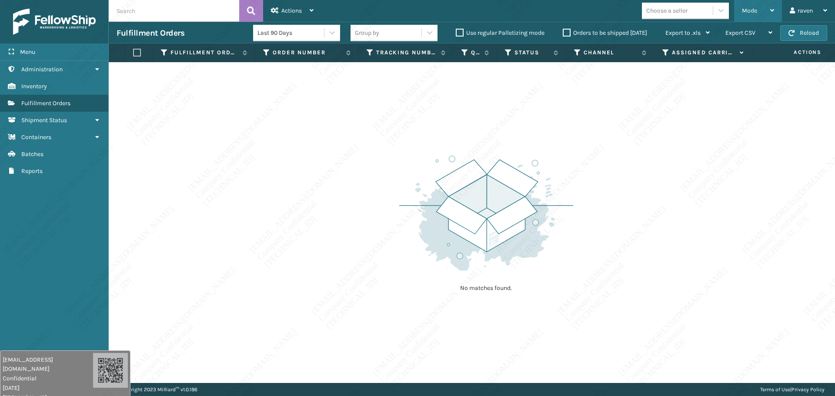
click at [679, 12] on span "Mode" at bounding box center [749, 10] width 15 height 7
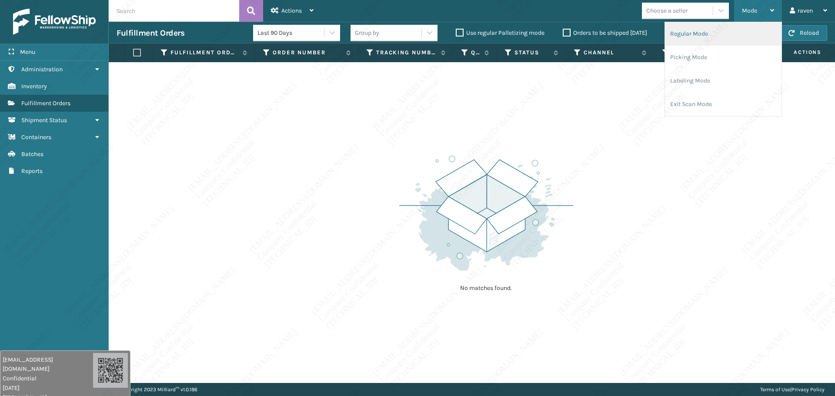
click at [679, 45] on li "Regular Mode" at bounding box center [723, 33] width 117 height 23
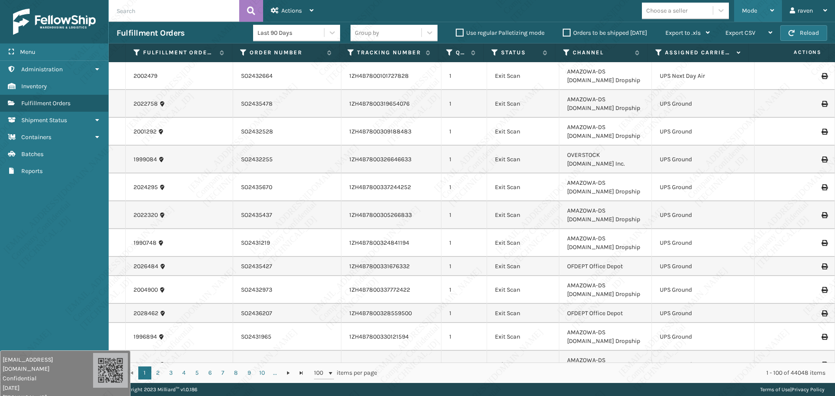
click at [679, 10] on span "Mode" at bounding box center [749, 10] width 15 height 7
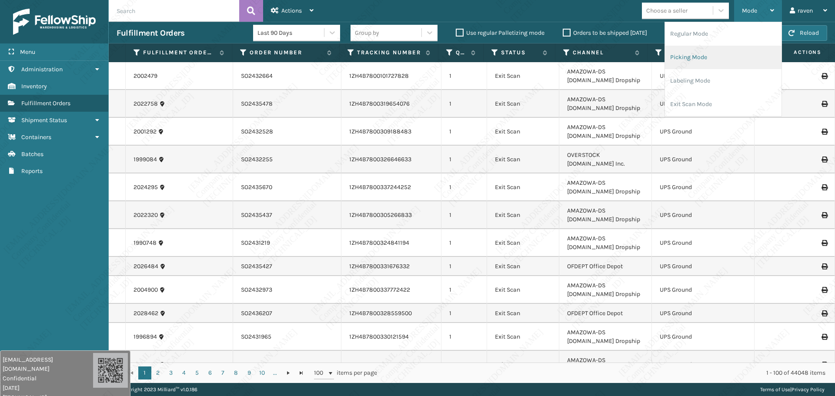
click at [679, 55] on li "Picking Mode" at bounding box center [723, 57] width 117 height 23
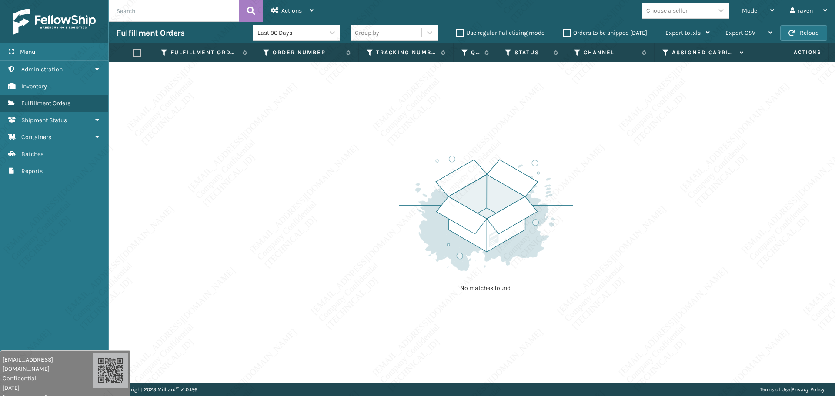
click at [340, 211] on div "No matches found." at bounding box center [472, 222] width 727 height 321
